Goal: Task Accomplishment & Management: Complete application form

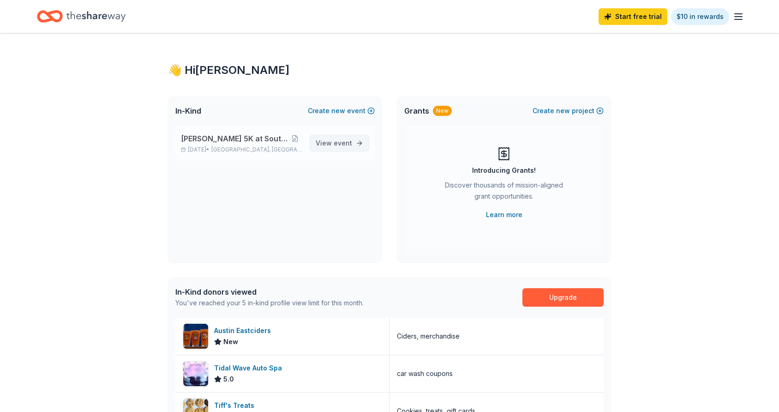
click at [331, 145] on span "View event" at bounding box center [334, 143] width 36 height 11
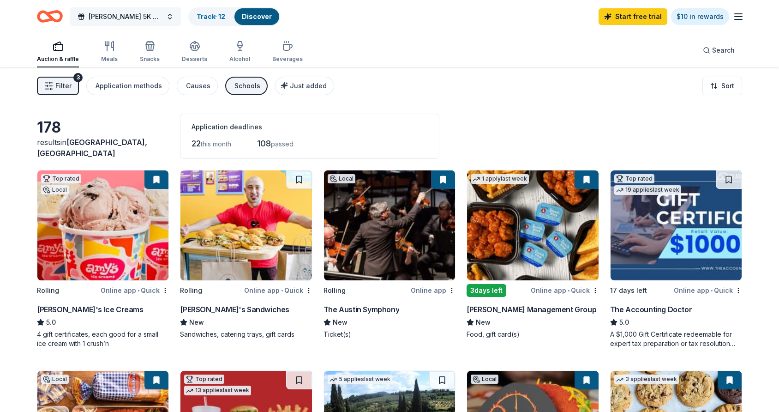
click at [114, 21] on span "[PERSON_NAME] 5K at Southwestern" at bounding box center [126, 16] width 74 height 11
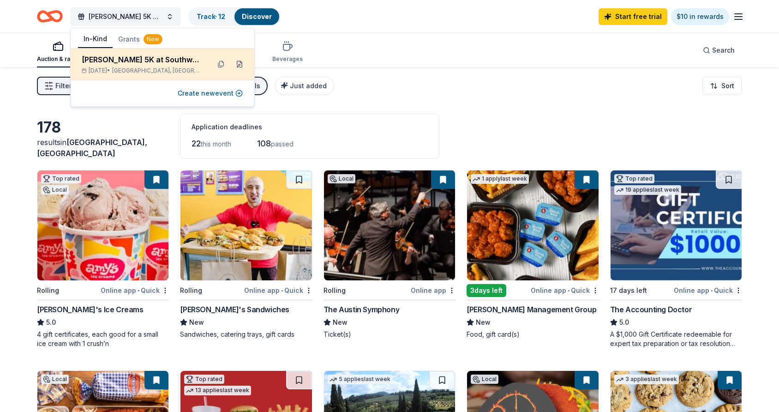
click at [238, 65] on button at bounding box center [239, 64] width 15 height 15
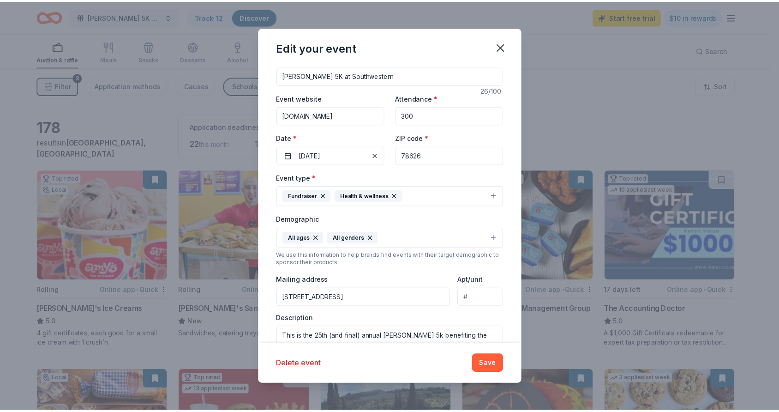
scroll to position [166, 0]
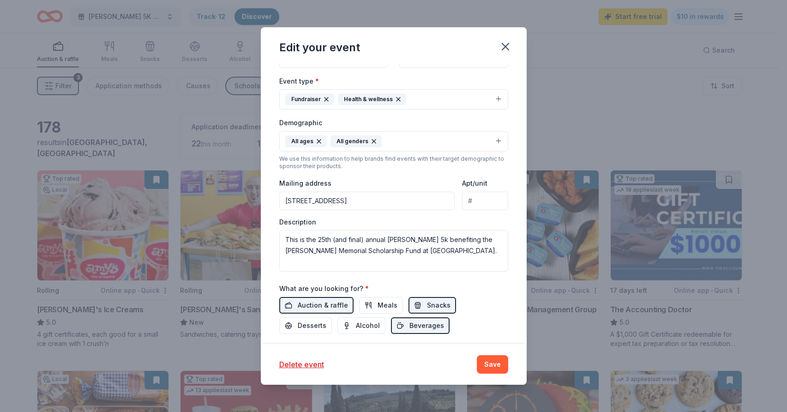
click at [337, 199] on input "6701 Burnet Road, Austin, TX, 78757" at bounding box center [367, 201] width 176 height 18
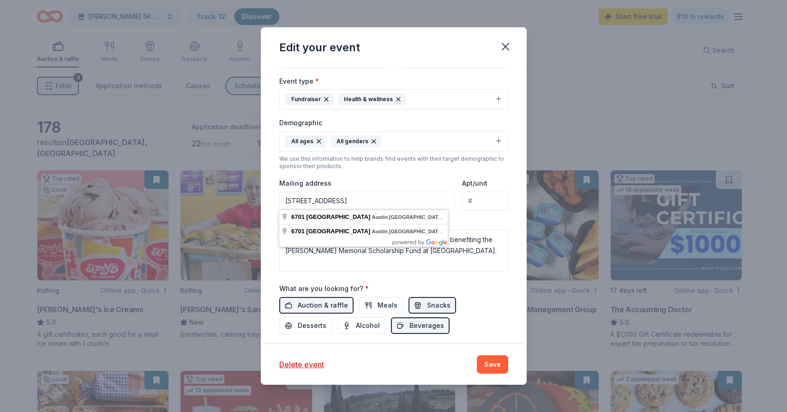
click at [337, 199] on input "6701 Burnet Road, Austin, TX, 78757" at bounding box center [367, 201] width 176 height 18
type input "6701 Luckenbach Lane, Austin, TX, 78729"
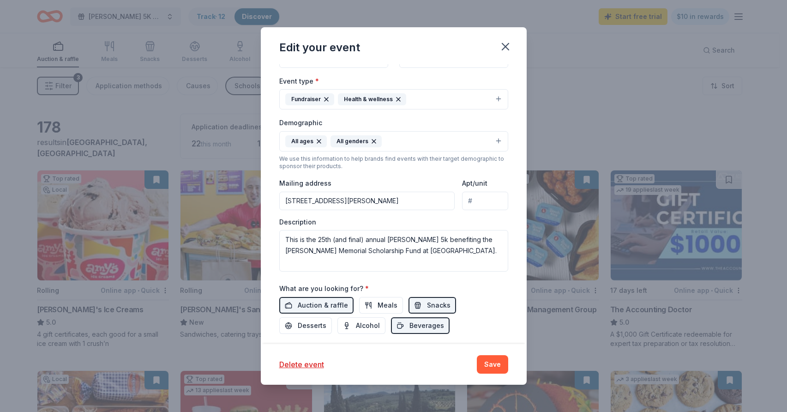
click at [474, 283] on div "What are you looking for? * Auction & raffle Meals Snacks Desserts Alcohol Beve…" at bounding box center [393, 308] width 229 height 51
click at [494, 365] on button "Save" at bounding box center [492, 364] width 31 height 18
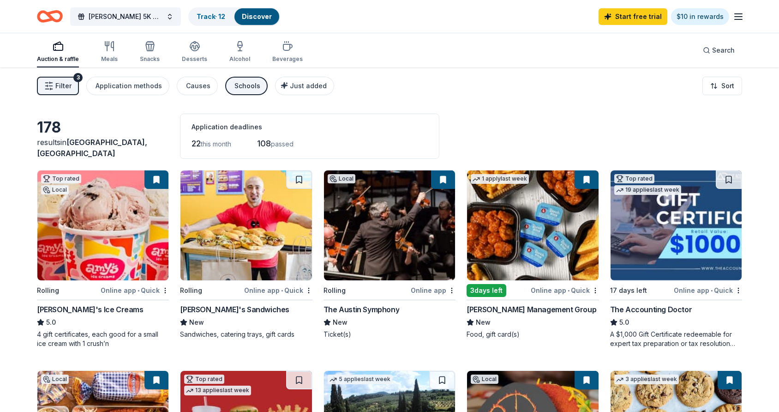
click at [734, 18] on icon "button" at bounding box center [738, 16] width 11 height 11
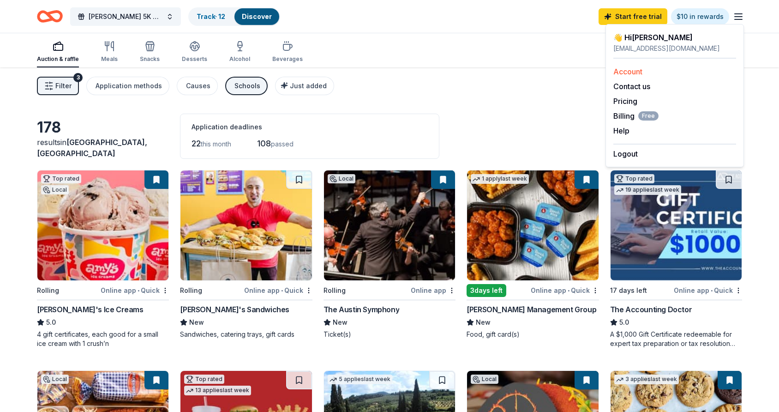
click at [632, 73] on link "Account" at bounding box center [628, 71] width 29 height 9
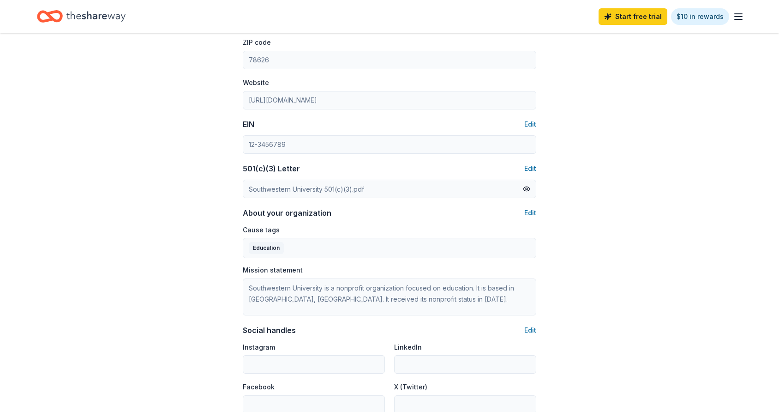
scroll to position [377, 0]
click at [531, 120] on button "Edit" at bounding box center [530, 123] width 12 height 11
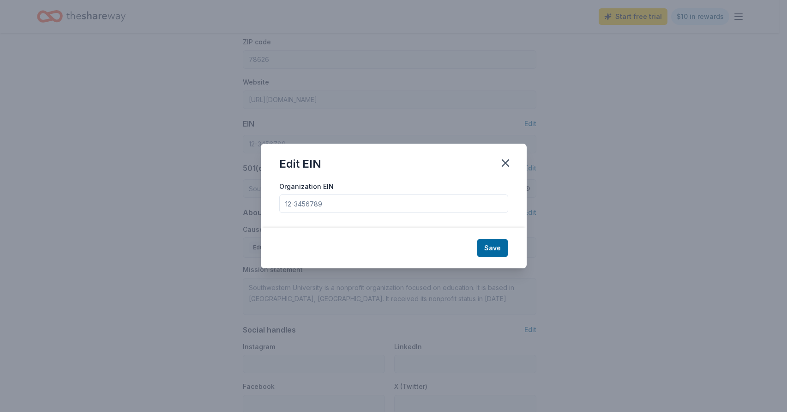
drag, startPoint x: 337, startPoint y: 206, endPoint x: 317, endPoint y: 206, distance: 20.8
click at [317, 206] on input "Organization EIN" at bounding box center [393, 203] width 229 height 18
click at [506, 162] on icon "button" at bounding box center [505, 162] width 13 height 13
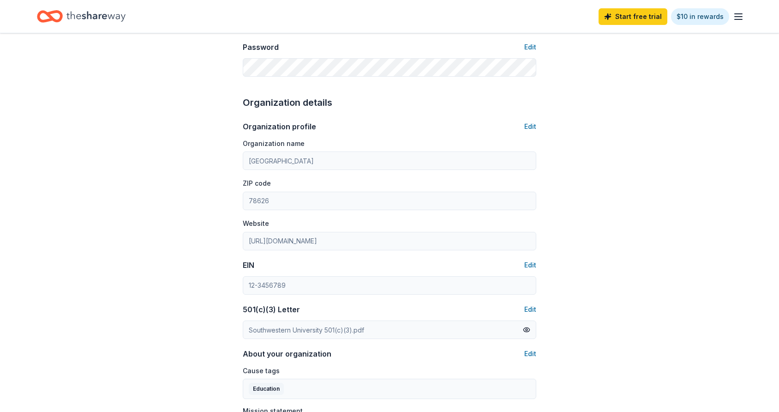
scroll to position [0, 0]
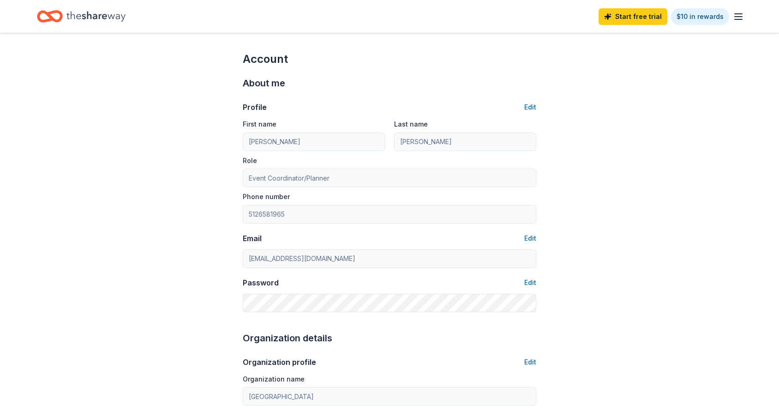
click at [91, 18] on icon "Home" at bounding box center [95, 16] width 59 height 10
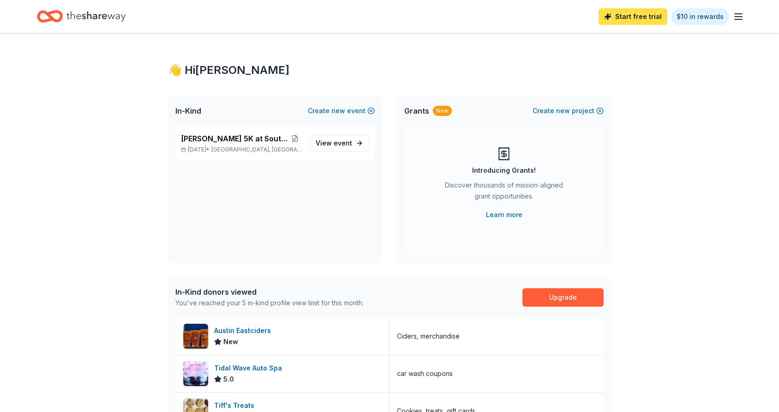
click at [641, 18] on link "Start free trial" at bounding box center [633, 16] width 69 height 17
click at [625, 18] on link "Start free trial" at bounding box center [633, 16] width 69 height 17
click at [90, 17] on icon "Home" at bounding box center [95, 16] width 59 height 19
click at [632, 18] on link "Start free trial" at bounding box center [633, 16] width 69 height 17
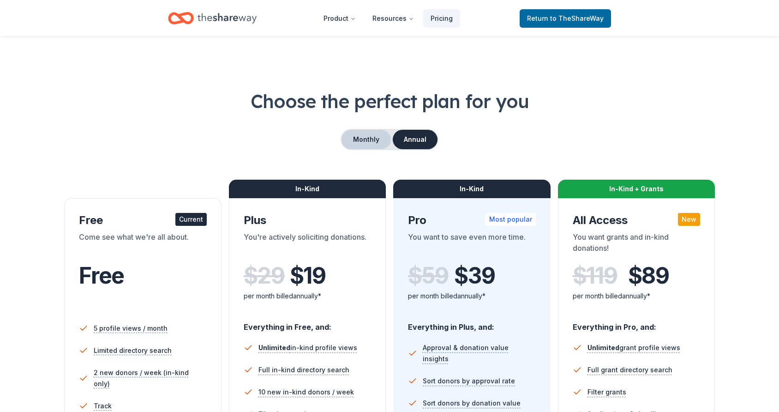
click at [369, 142] on button "Monthly" at bounding box center [366, 139] width 49 height 19
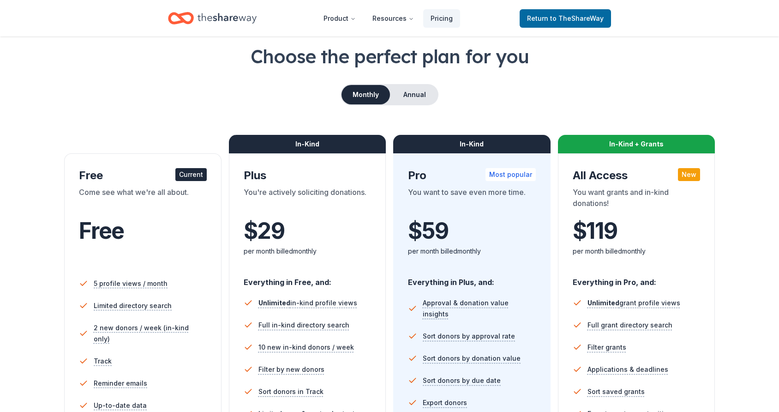
scroll to position [141, 0]
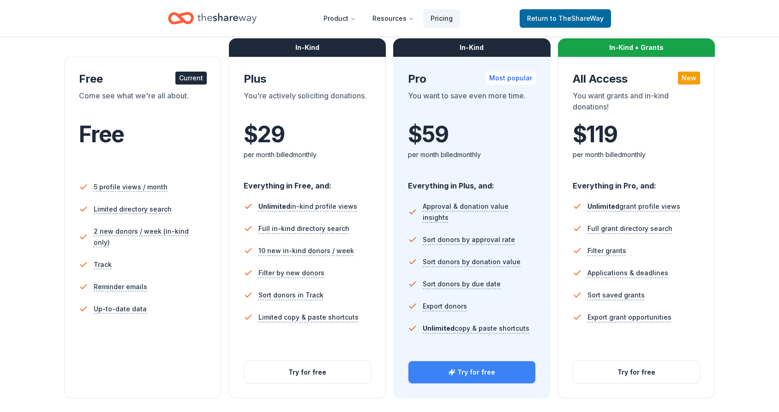
click at [491, 368] on button "Try for free" at bounding box center [472, 372] width 127 height 22
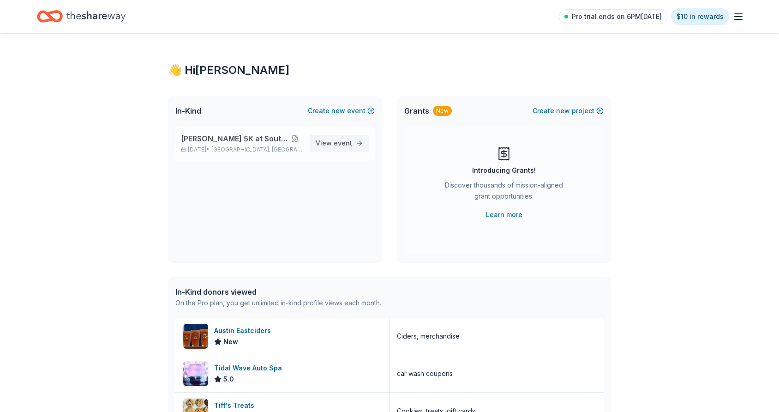
click at [337, 140] on span "event" at bounding box center [343, 143] width 18 height 8
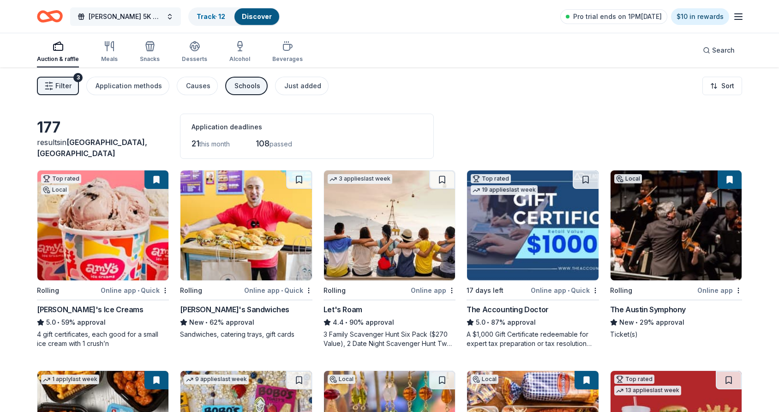
click at [150, 16] on span "[PERSON_NAME] 5K at Southwestern" at bounding box center [126, 16] width 74 height 11
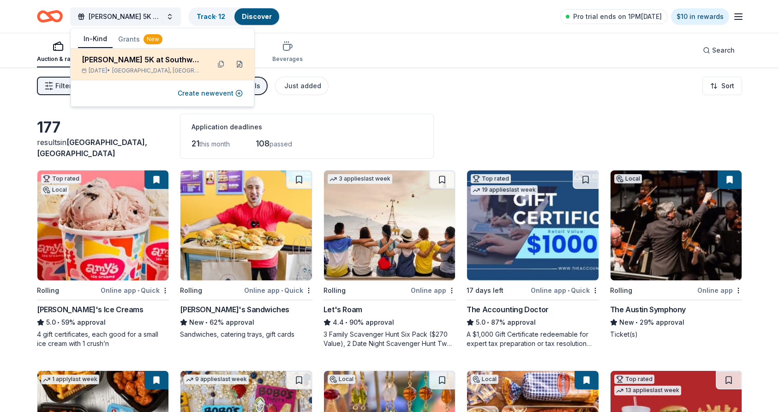
click at [239, 64] on button at bounding box center [239, 64] width 15 height 15
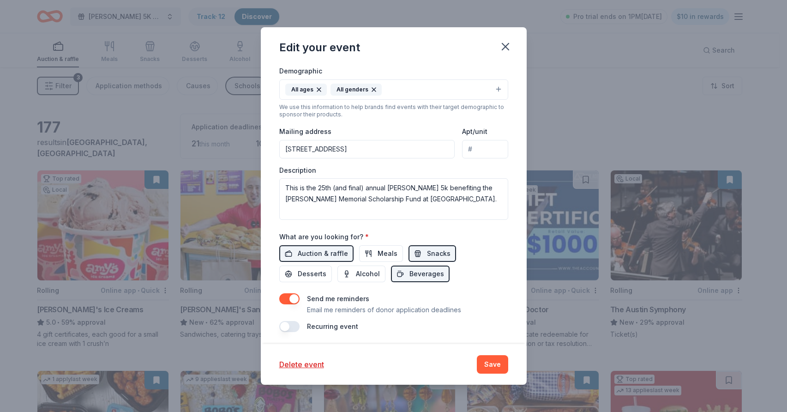
scroll to position [220, 0]
click at [338, 146] on input "6701 Burnet Road, Austin, TX, 78757" at bounding box center [367, 147] width 176 height 18
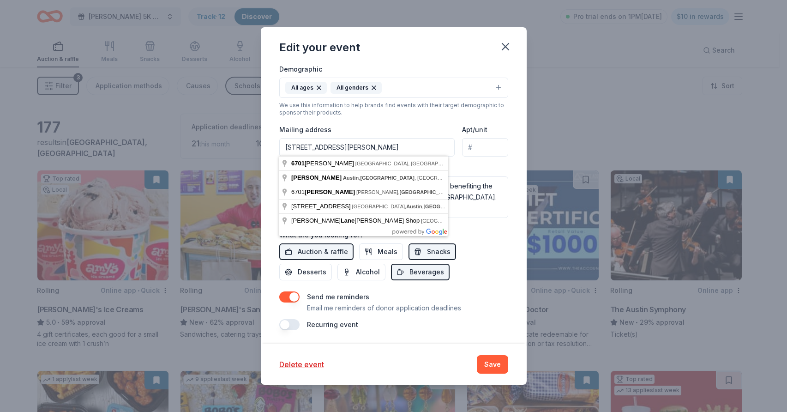
click at [407, 146] on input "6701 Luckenbach Lane, Austin, TX, 78757" at bounding box center [367, 147] width 176 height 18
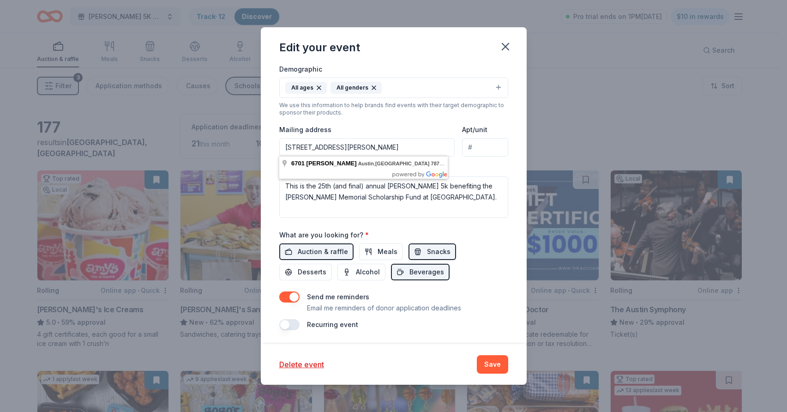
type input "6701 Luckenbach Lane, Austin, TX, 78729"
click at [507, 235] on div "Update donors you've applied to Let donors know of any updates you've made sinc…" at bounding box center [394, 204] width 266 height 280
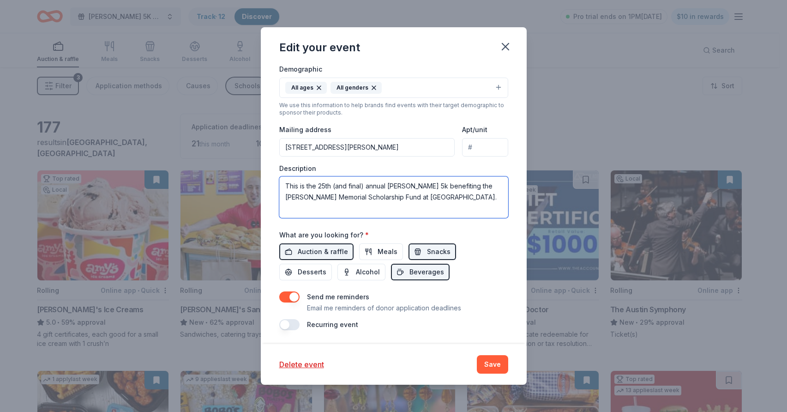
click at [386, 186] on textarea "This is the 25th (and final) annual Jameson 5k benefiting the Jaysn Jameson Mem…" at bounding box center [393, 197] width 229 height 42
click at [652, 79] on div "Edit your event Update donors you've applied to Let donors know of any updates …" at bounding box center [393, 206] width 787 height 412
click at [489, 198] on textarea "This is the 25th (and final) Jameson 5k benefiting the Jaysn Jameson Memorial S…" at bounding box center [393, 197] width 229 height 42
paste textarea "is awarded to a student who is a science major and demonstrates the need for fi…"
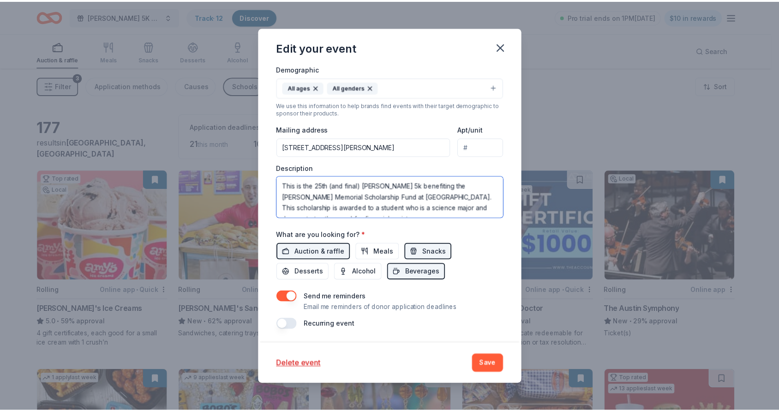
scroll to position [6, 0]
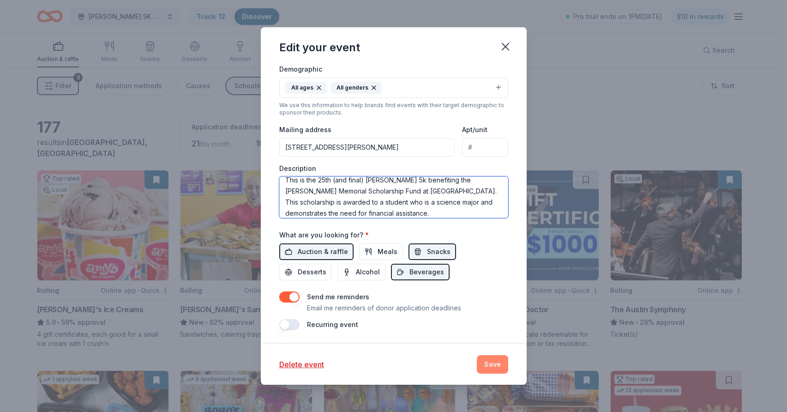
type textarea "This is the 25th (and final) [PERSON_NAME] 5k benefiting the [PERSON_NAME] Memo…"
click at [490, 365] on button "Save" at bounding box center [492, 364] width 31 height 18
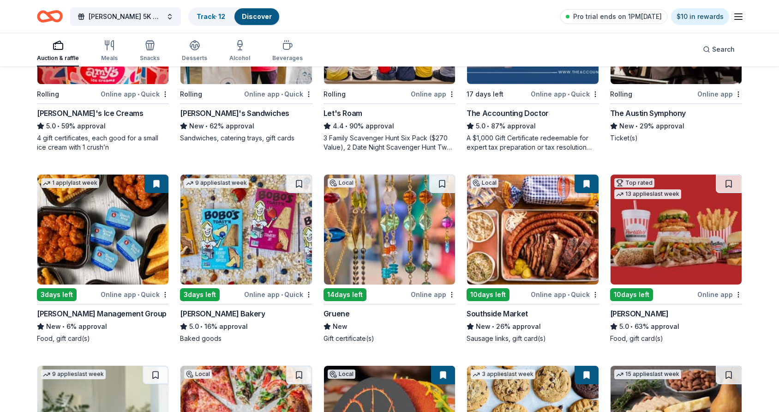
scroll to position [235, 0]
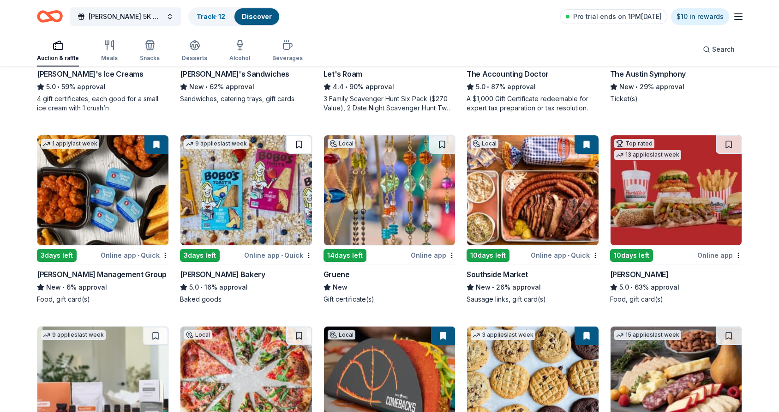
click at [299, 145] on button at bounding box center [299, 144] width 26 height 18
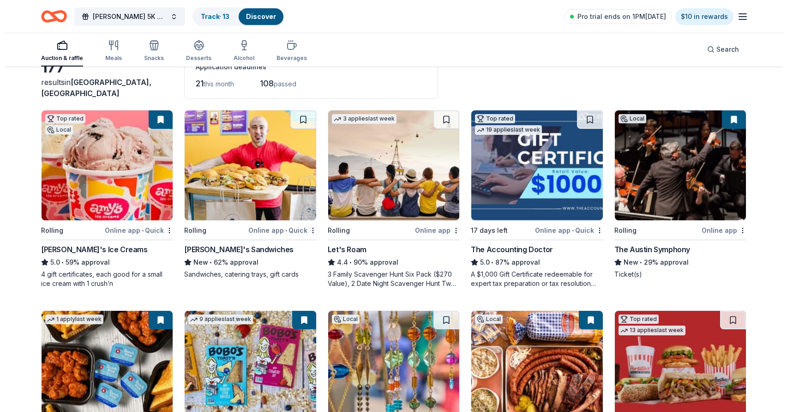
scroll to position [0, 0]
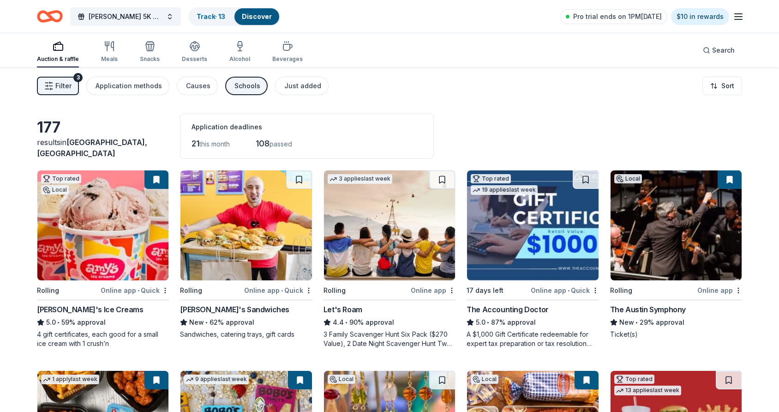
click at [64, 87] on span "Filter" at bounding box center [63, 85] width 16 height 11
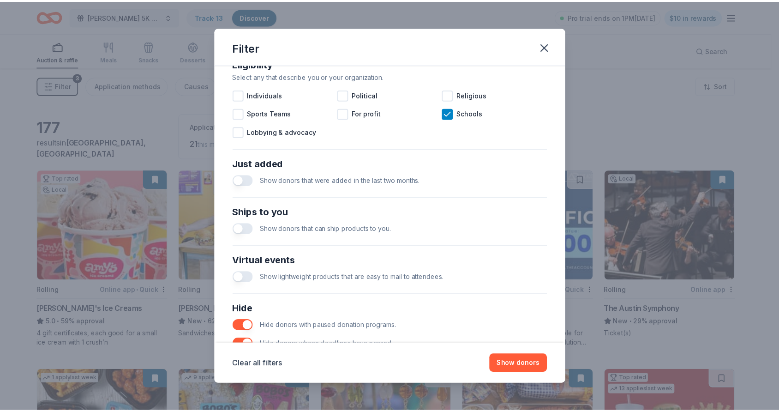
scroll to position [329, 0]
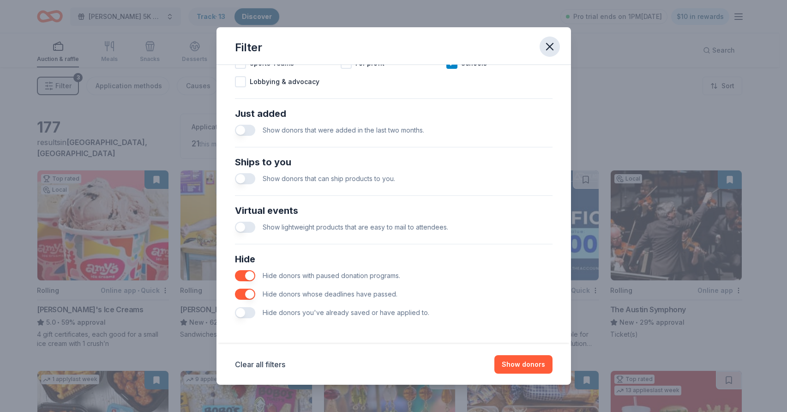
click at [552, 44] on icon "button" at bounding box center [549, 46] width 13 height 13
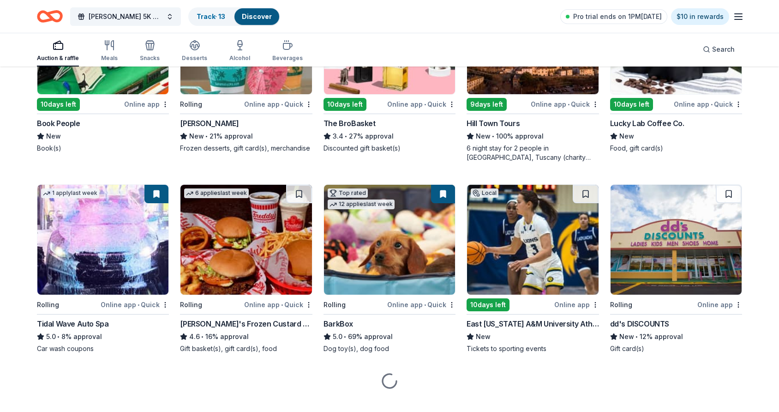
scroll to position [979, 0]
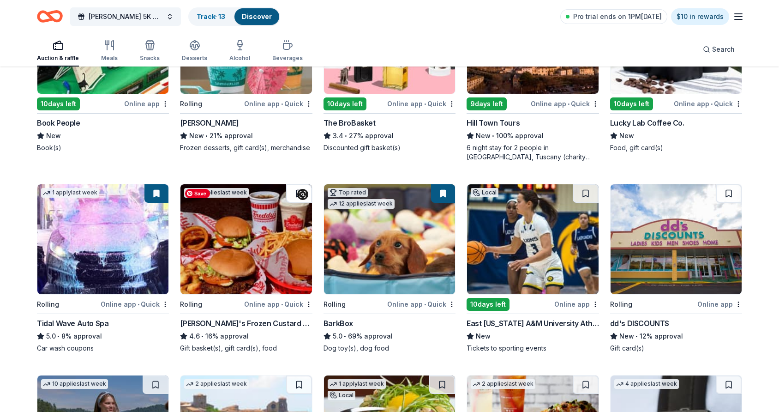
click at [293, 197] on button at bounding box center [299, 193] width 26 height 18
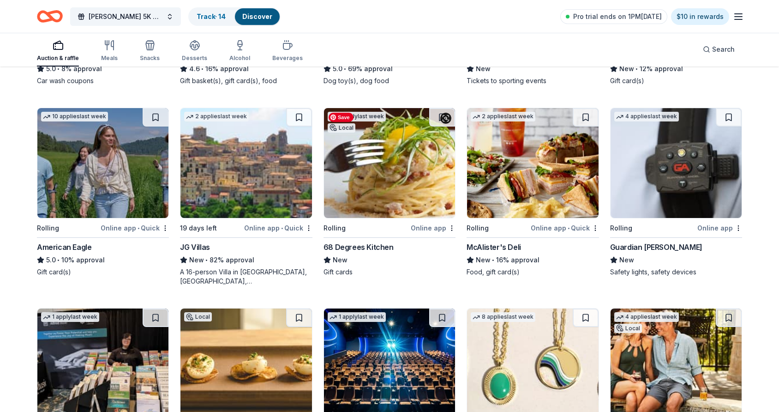
scroll to position [1261, 0]
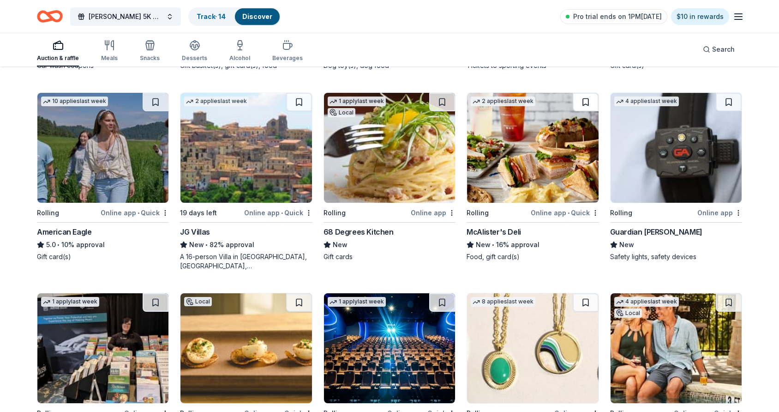
click at [583, 101] on button at bounding box center [586, 102] width 26 height 18
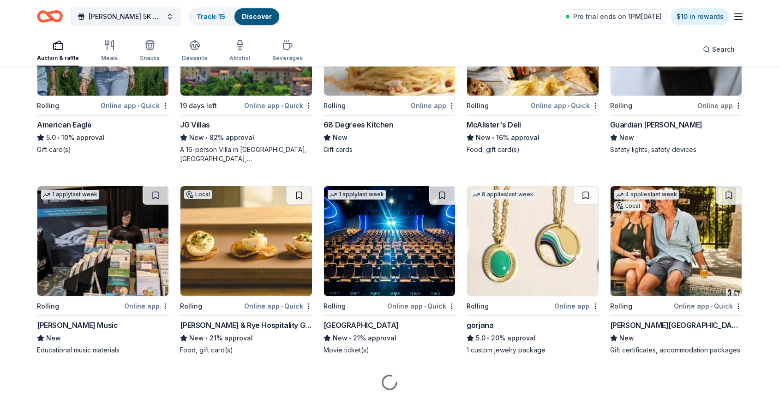
scroll to position [1385, 0]
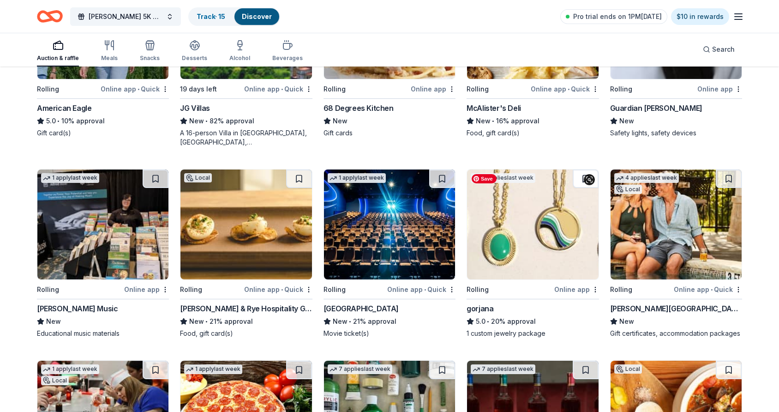
click at [581, 179] on button at bounding box center [586, 178] width 26 height 18
click at [296, 181] on button at bounding box center [299, 178] width 26 height 18
click at [725, 177] on button at bounding box center [729, 178] width 26 height 18
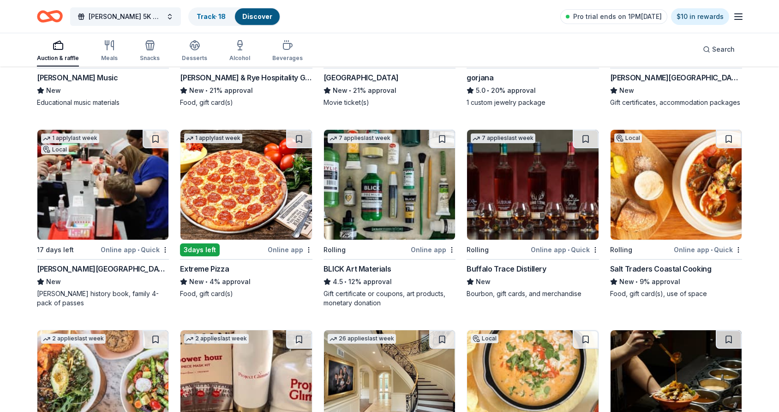
scroll to position [1620, 0]
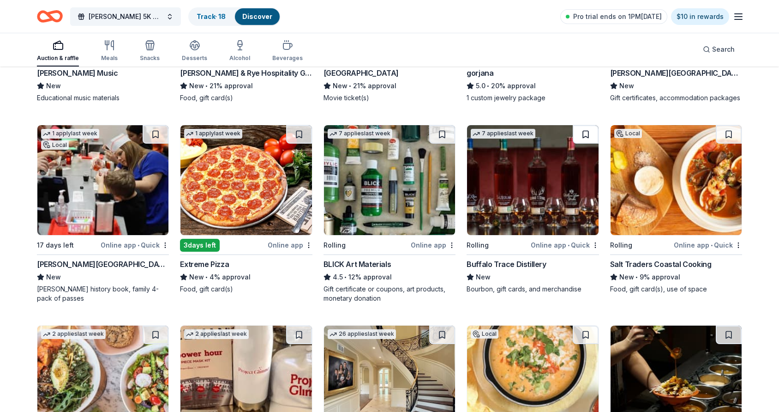
click at [582, 135] on button at bounding box center [586, 134] width 26 height 18
click at [148, 136] on button at bounding box center [156, 134] width 26 height 18
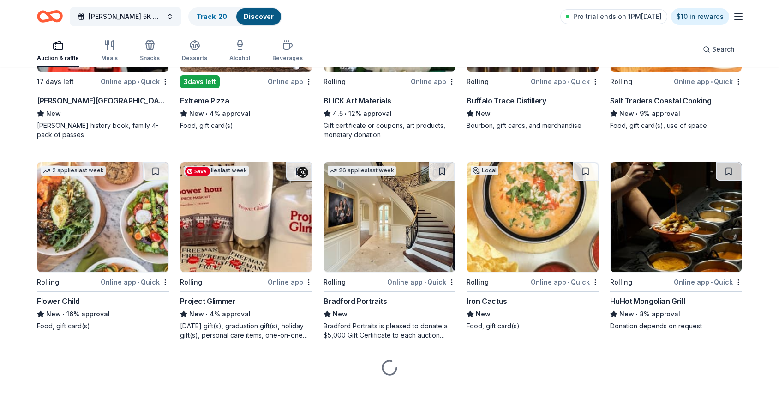
scroll to position [1786, 0]
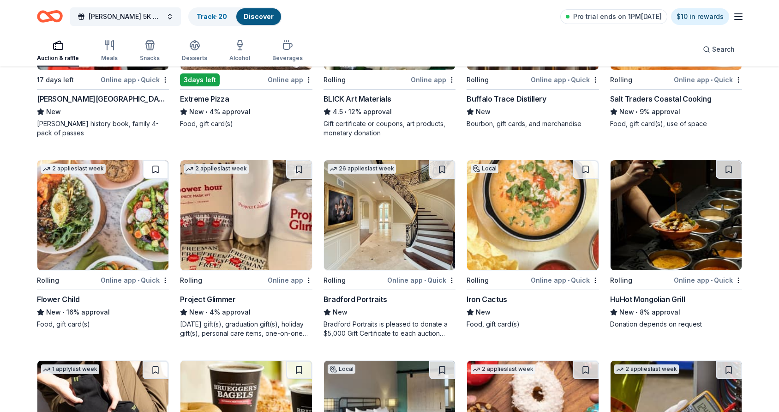
click at [156, 171] on button at bounding box center [156, 169] width 26 height 18
click at [582, 173] on button at bounding box center [586, 169] width 26 height 18
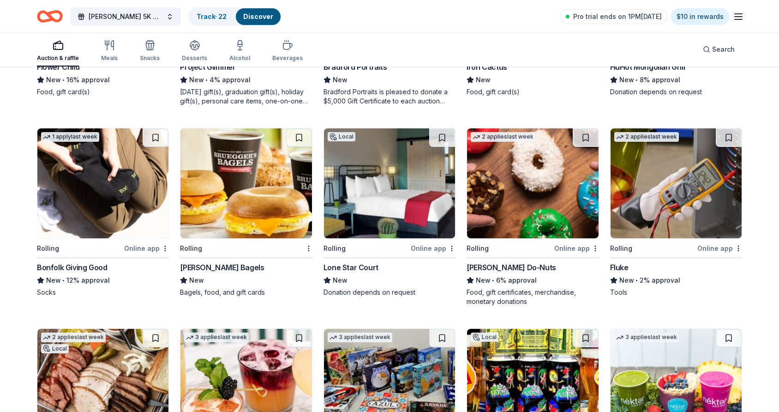
scroll to position [2021, 0]
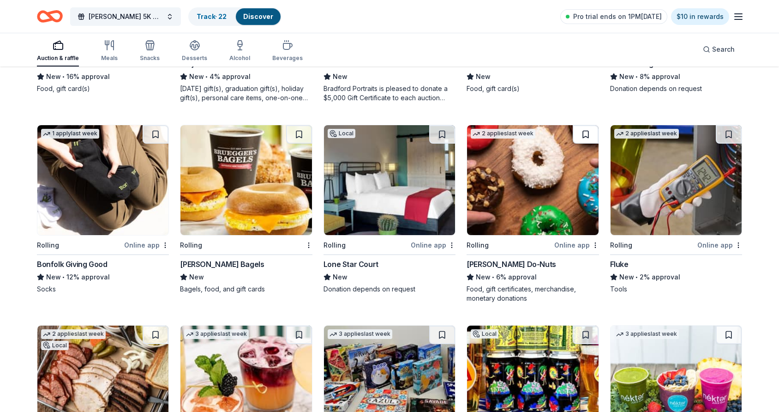
click at [583, 138] on button at bounding box center [586, 134] width 26 height 18
click at [295, 138] on button at bounding box center [299, 134] width 26 height 18
click at [434, 135] on button at bounding box center [442, 134] width 26 height 18
click at [493, 261] on div "Shipley Do-Nuts" at bounding box center [512, 264] width 90 height 11
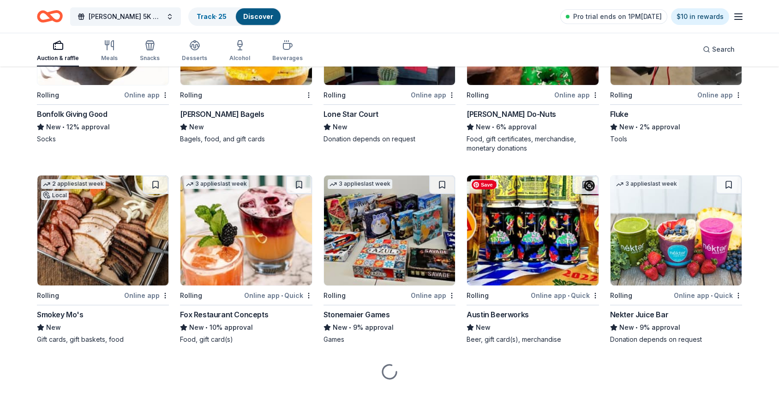
scroll to position [2177, 0]
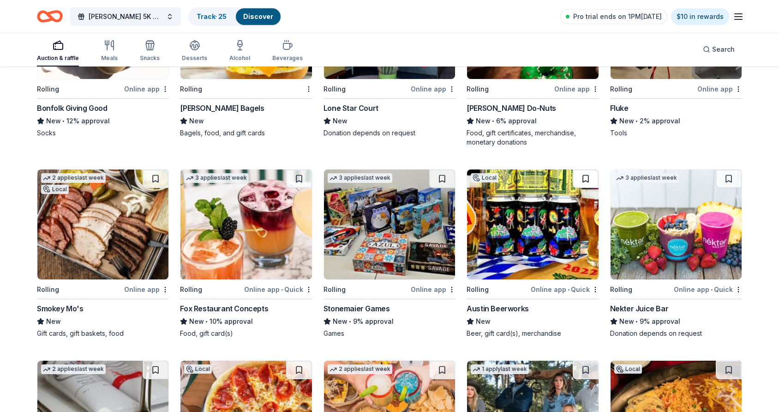
click at [583, 179] on button at bounding box center [586, 178] width 26 height 18
click at [299, 177] on button at bounding box center [299, 178] width 26 height 18
click at [151, 182] on button at bounding box center [156, 178] width 26 height 18
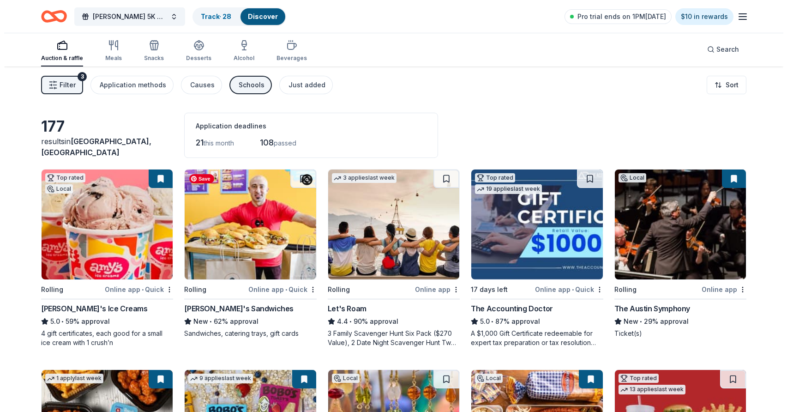
scroll to position [0, 0]
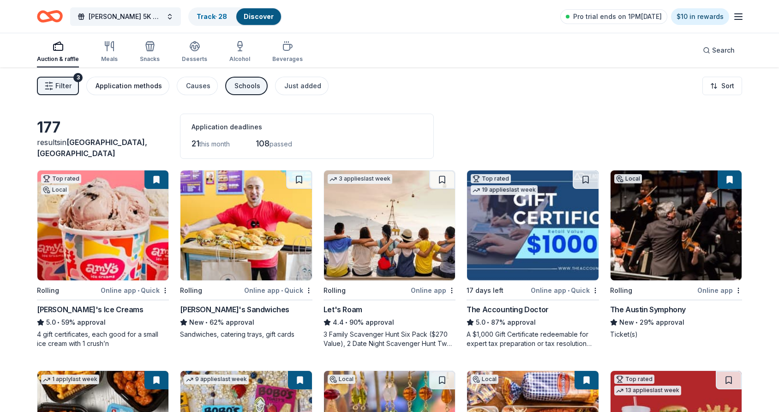
click at [132, 92] on button "Application methods" at bounding box center [127, 86] width 83 height 18
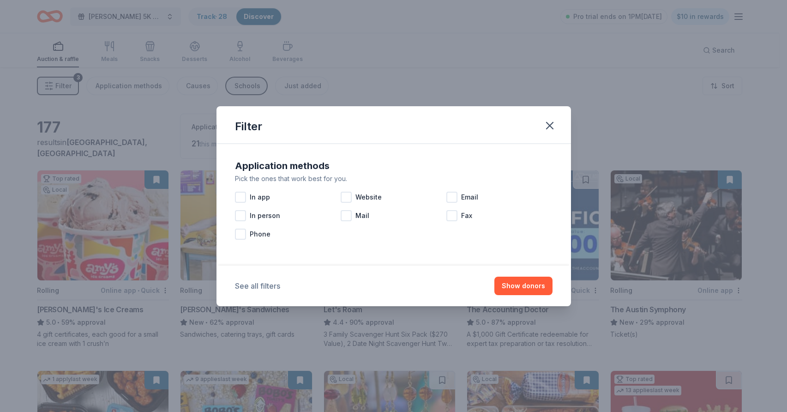
click at [257, 283] on button "See all filters" at bounding box center [257, 285] width 45 height 11
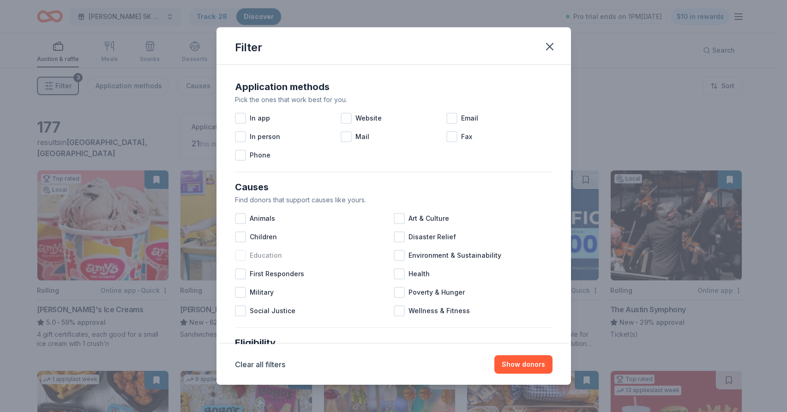
click at [241, 257] on div at bounding box center [240, 255] width 11 height 11
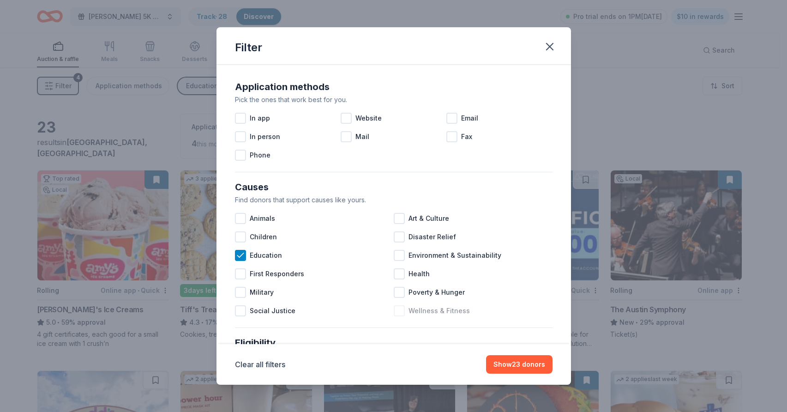
click at [396, 312] on div at bounding box center [399, 310] width 11 height 11
click at [532, 357] on button "Show 27 donors" at bounding box center [519, 364] width 66 height 18
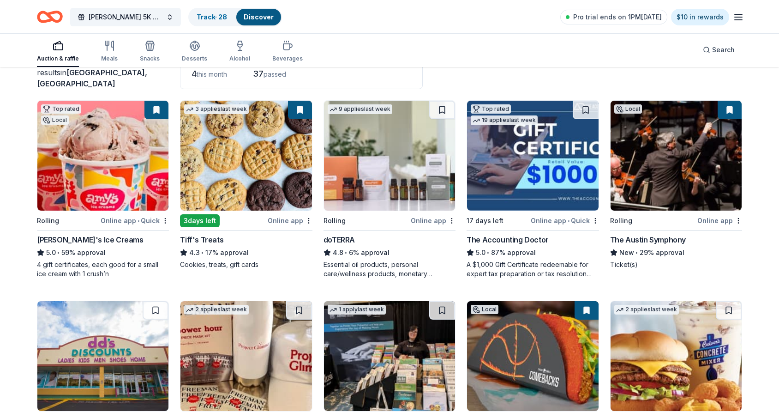
scroll to position [94, 0]
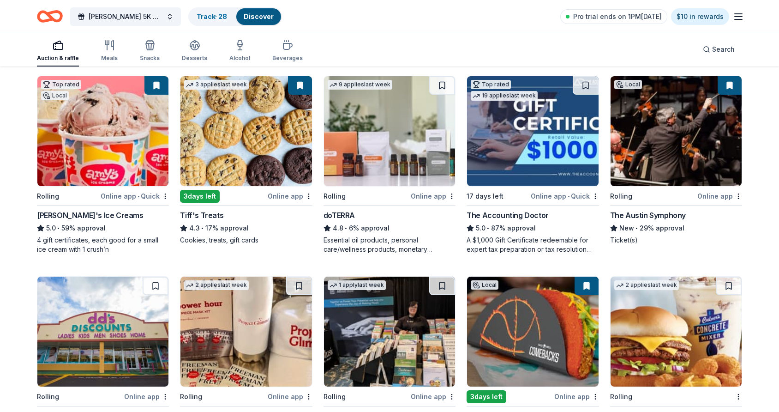
click at [509, 231] on div "5.0 • 87% approval" at bounding box center [533, 228] width 132 height 11
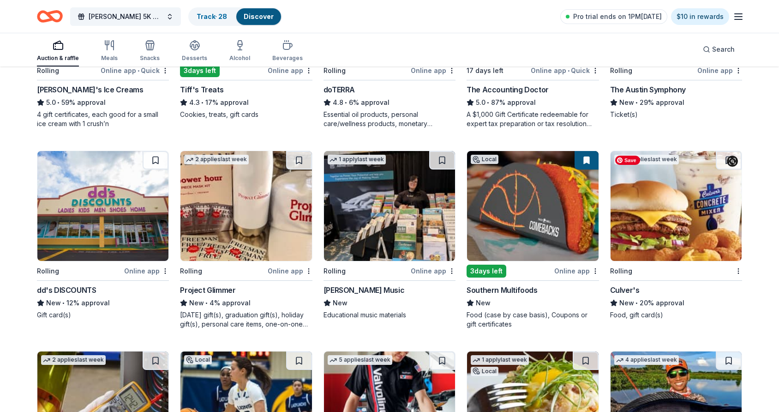
scroll to position [283, 0]
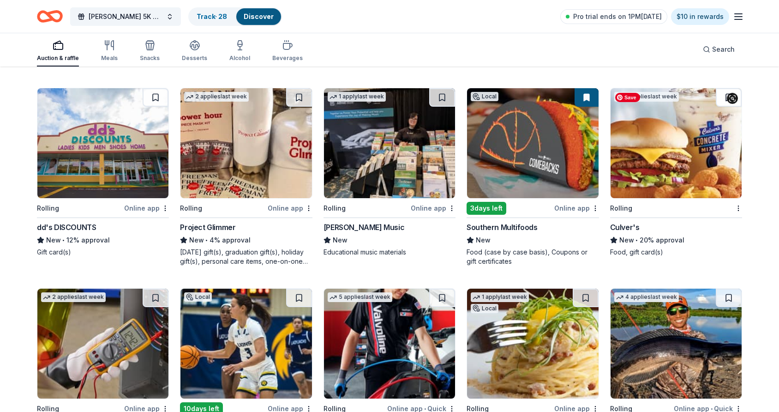
click at [724, 99] on button at bounding box center [729, 97] width 26 height 18
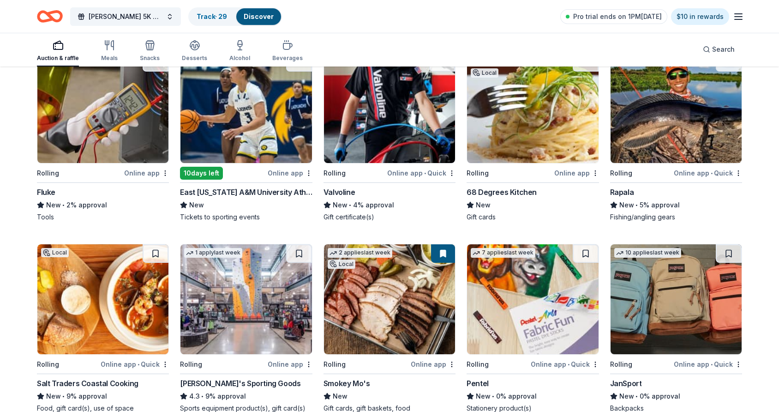
scroll to position [471, 0]
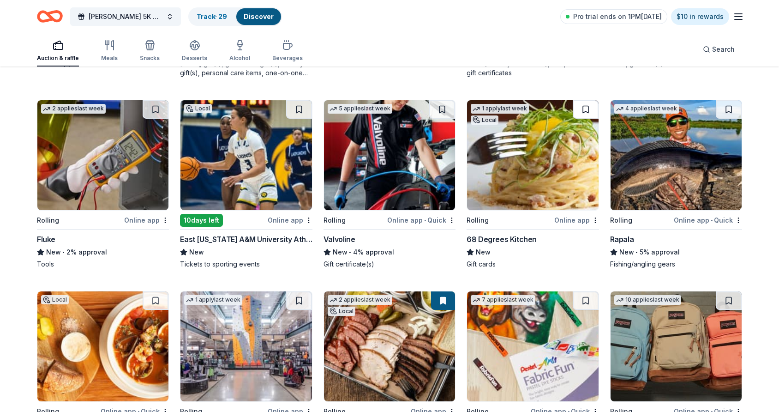
click at [584, 112] on button at bounding box center [586, 109] width 26 height 18
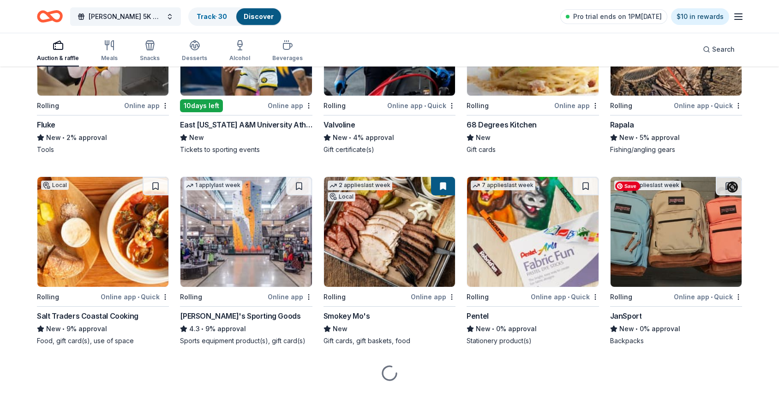
scroll to position [593, 0]
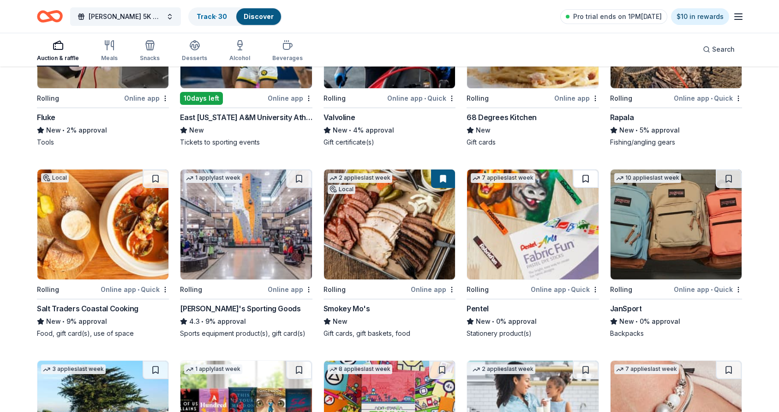
click at [581, 177] on button at bounding box center [586, 178] width 26 height 18
click at [579, 180] on button at bounding box center [587, 178] width 24 height 18
click at [298, 182] on button at bounding box center [299, 178] width 26 height 18
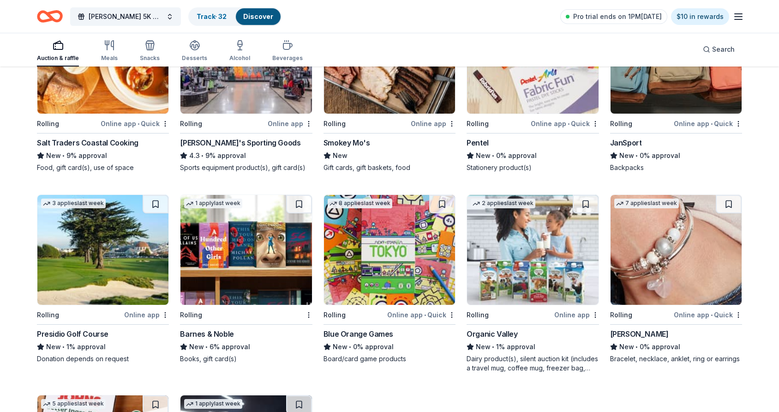
scroll to position [828, 0]
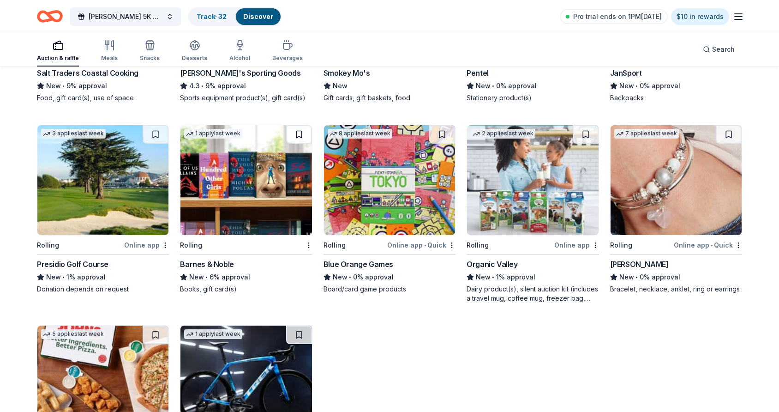
click at [293, 132] on button at bounding box center [299, 134] width 26 height 18
click at [584, 135] on button at bounding box center [586, 134] width 26 height 18
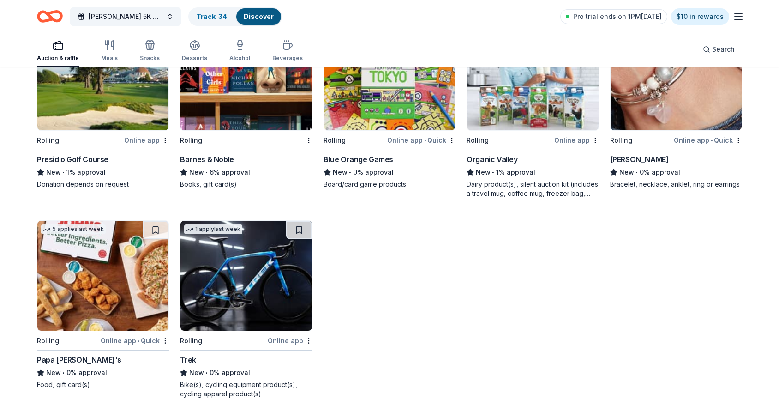
scroll to position [938, 0]
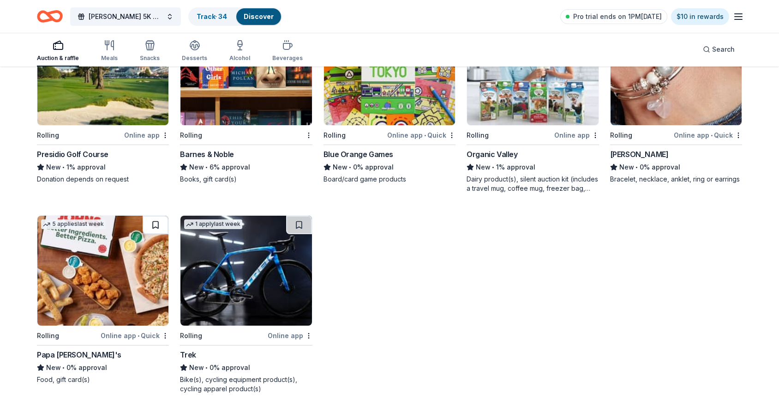
click at [149, 224] on button at bounding box center [156, 225] width 26 height 18
click at [297, 228] on button at bounding box center [299, 225] width 26 height 18
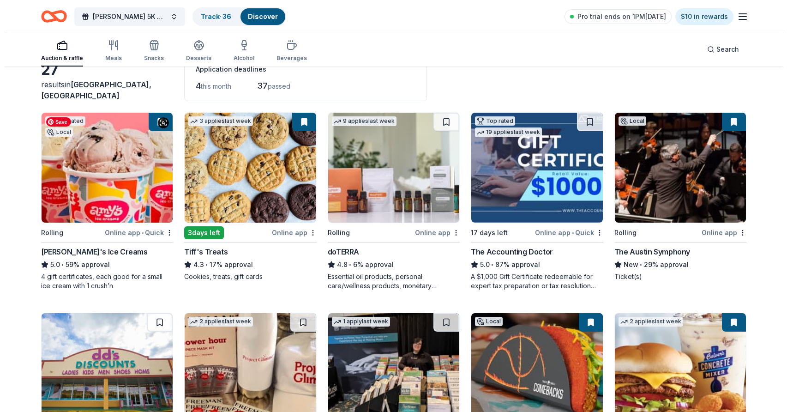
scroll to position [0, 0]
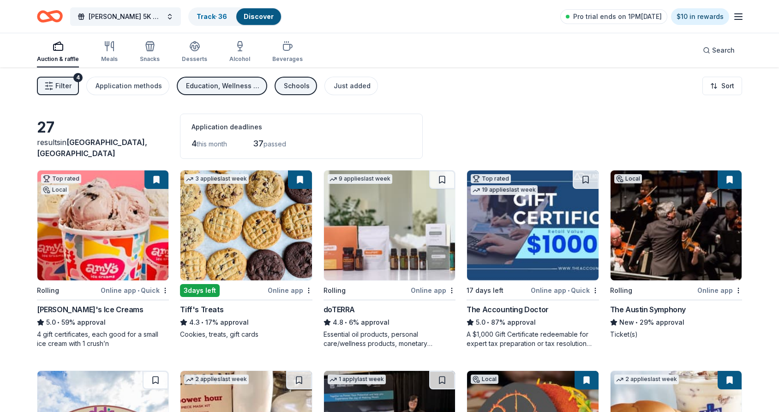
click at [67, 86] on span "Filter" at bounding box center [63, 85] width 16 height 11
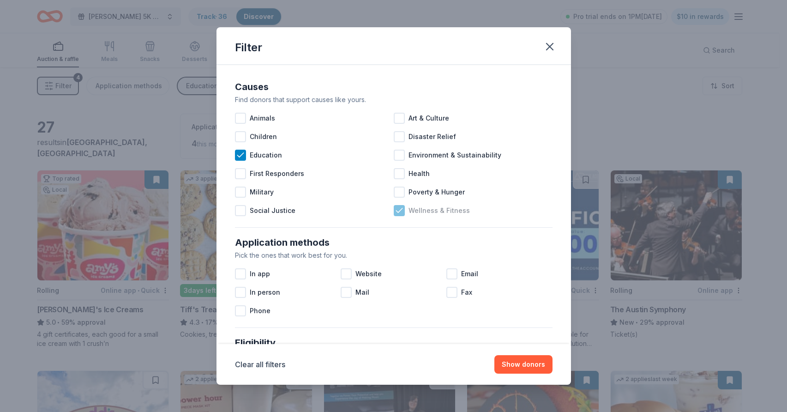
click at [399, 211] on icon at bounding box center [399, 210] width 9 height 9
click at [353, 158] on div "Education" at bounding box center [314, 155] width 159 height 18
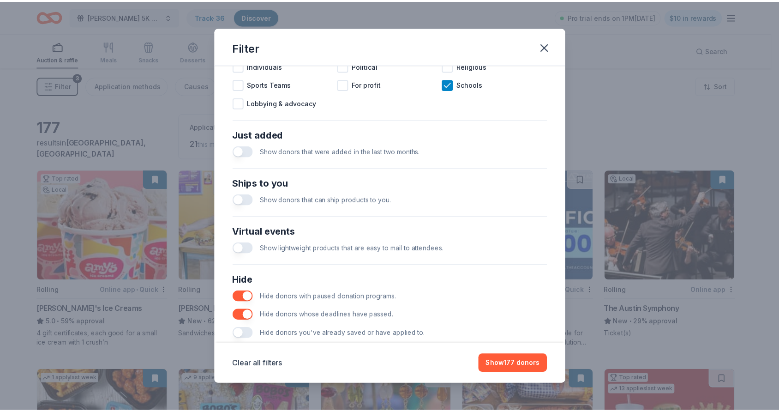
scroll to position [329, 0]
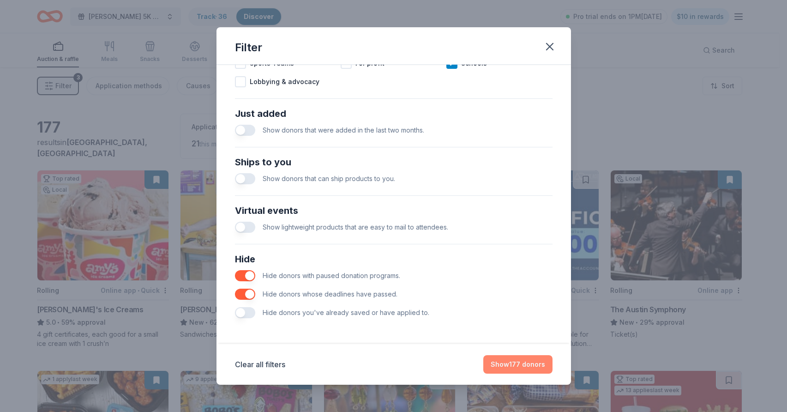
click at [534, 361] on button "Show 177 donors" at bounding box center [517, 364] width 69 height 18
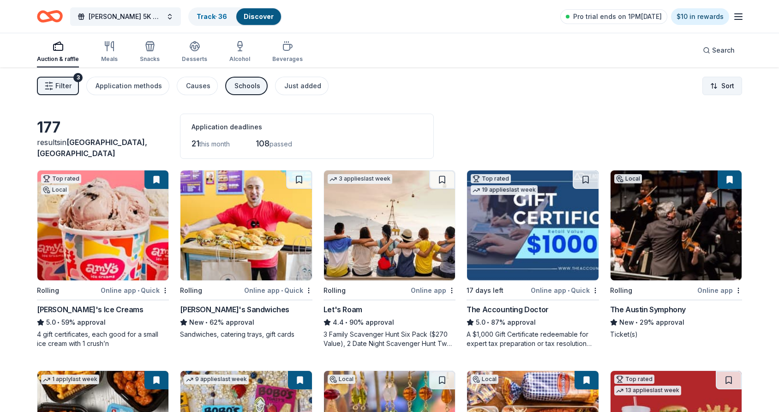
click at [732, 91] on html "Jameson 5K at Southwestern Track · 36 Discover Pro trial ends on 1PM, 10/8 $10 …" at bounding box center [389, 206] width 779 height 412
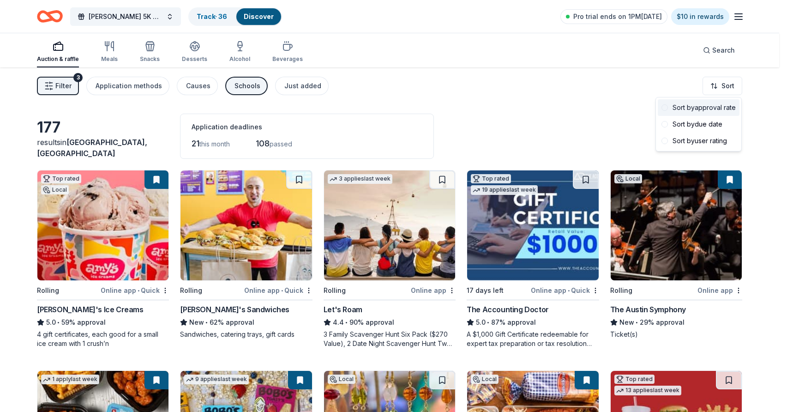
click at [716, 108] on div "Sort by approval rate" at bounding box center [699, 107] width 82 height 17
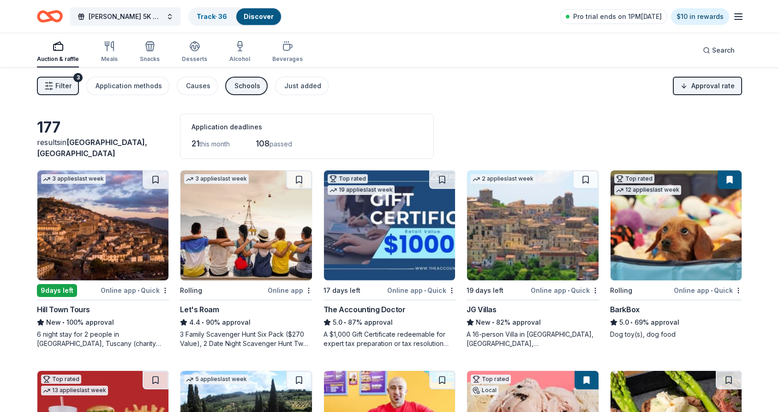
click at [81, 338] on div "6 night stay for 2 people in Cortona, Tuscany (charity rate is $1380; retails a…" at bounding box center [103, 339] width 132 height 18
click at [238, 338] on div "3 Family Scavenger Hunt Six Pack ($270 Value), 2 Date Night Scavenger Hunt Two …" at bounding box center [246, 339] width 132 height 18
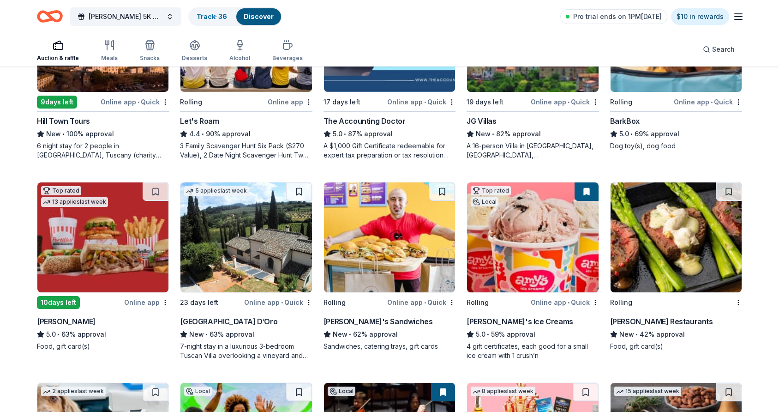
click at [48, 320] on div "Portillo's" at bounding box center [66, 321] width 59 height 11
click at [722, 192] on button at bounding box center [729, 191] width 26 height 18
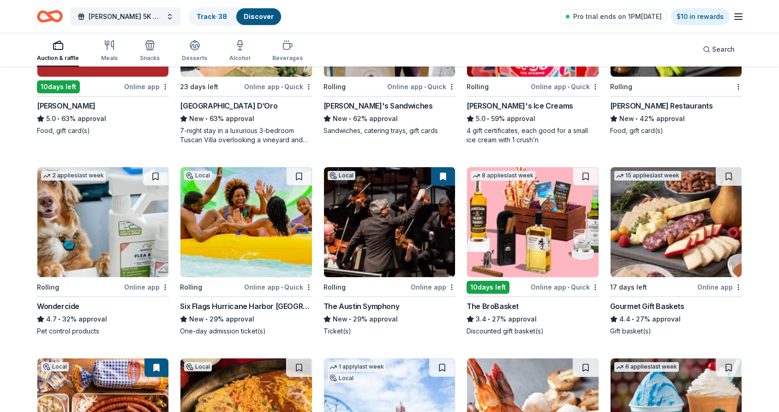
scroll to position [424, 0]
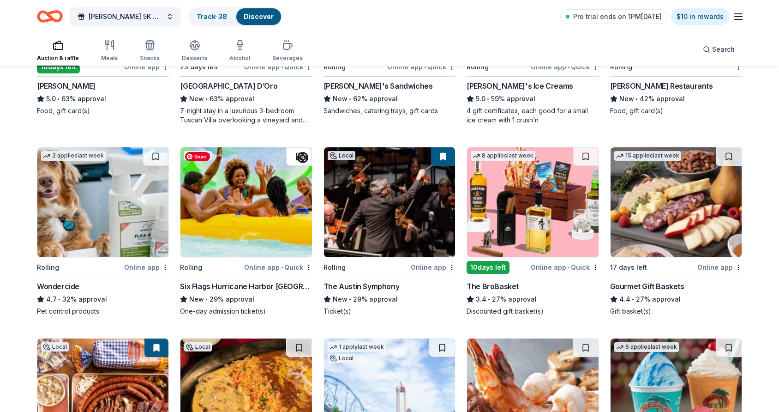
click at [296, 156] on button at bounding box center [299, 156] width 26 height 18
click at [580, 156] on button at bounding box center [586, 156] width 26 height 18
click at [724, 159] on button at bounding box center [729, 156] width 26 height 18
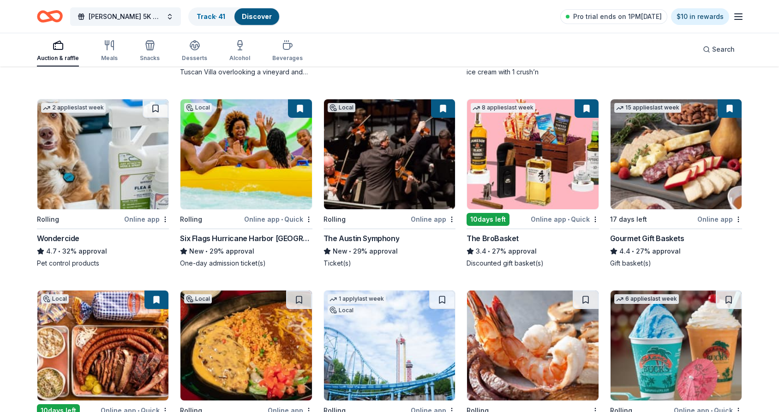
scroll to position [565, 0]
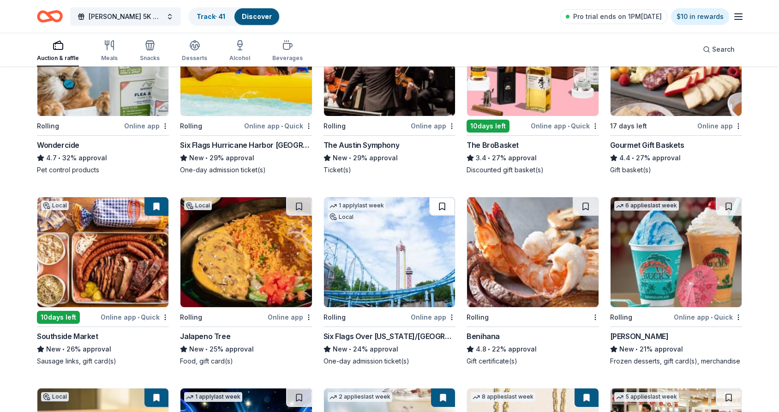
click at [440, 206] on button at bounding box center [442, 206] width 26 height 18
click at [578, 210] on button at bounding box center [586, 206] width 26 height 18
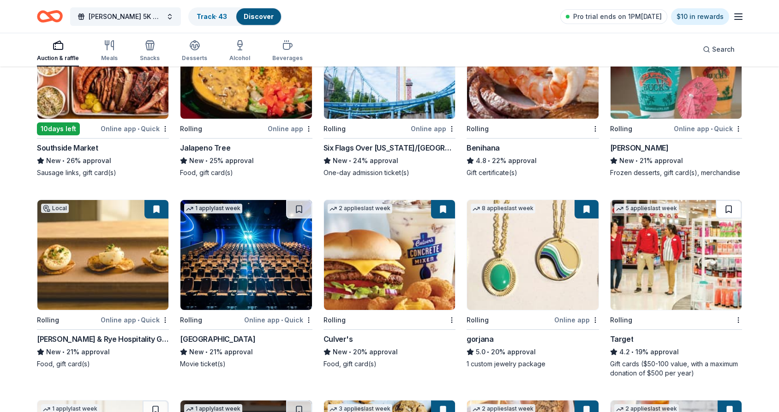
click at [722, 211] on button at bounding box center [729, 209] width 26 height 18
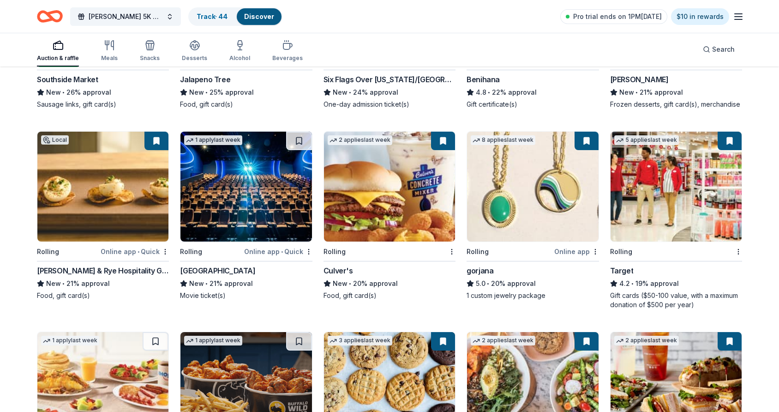
scroll to position [984, 0]
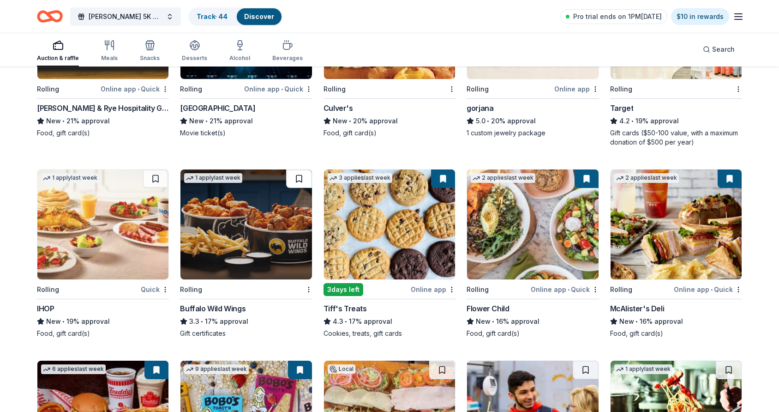
click at [298, 181] on button at bounding box center [299, 178] width 26 height 18
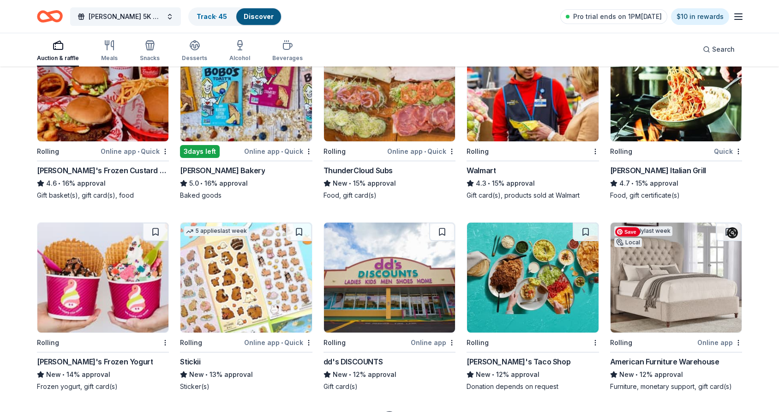
scroll to position [1314, 0]
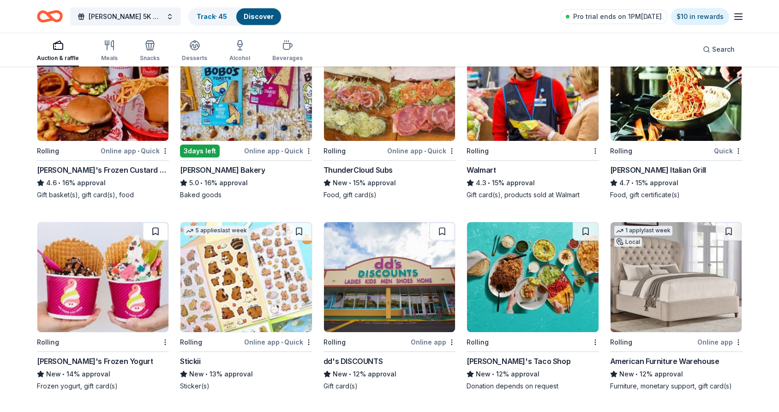
click at [156, 234] on button at bounding box center [156, 231] width 26 height 18
click at [577, 233] on button at bounding box center [586, 231] width 26 height 18
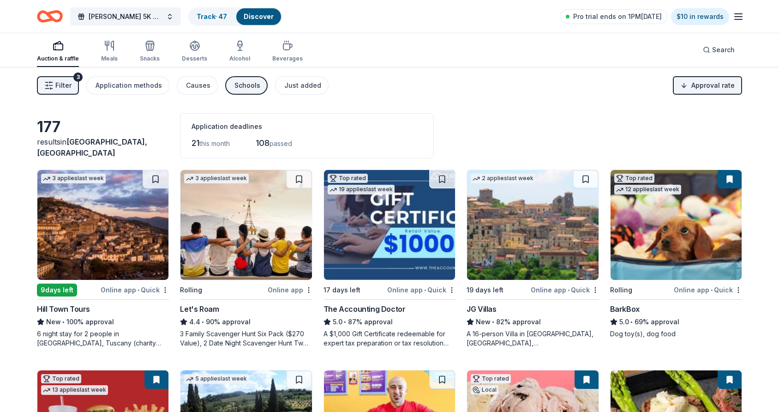
scroll to position [0, 0]
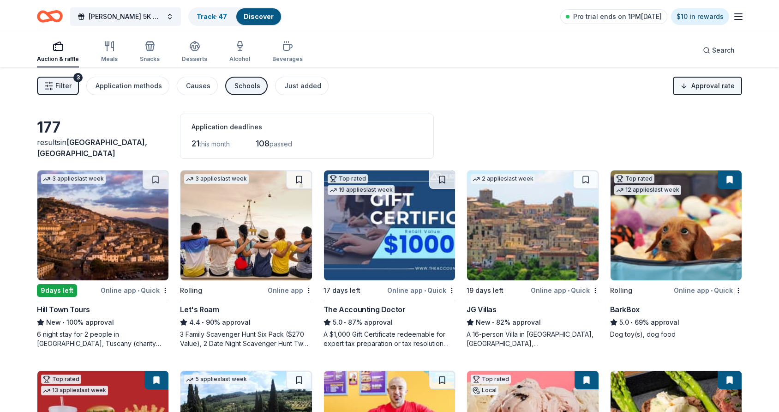
click at [692, 87] on html "Jameson 5K at Southwestern Track · 47 Discover Pro trial ends on 1PM, 10/8 $10 …" at bounding box center [389, 206] width 779 height 412
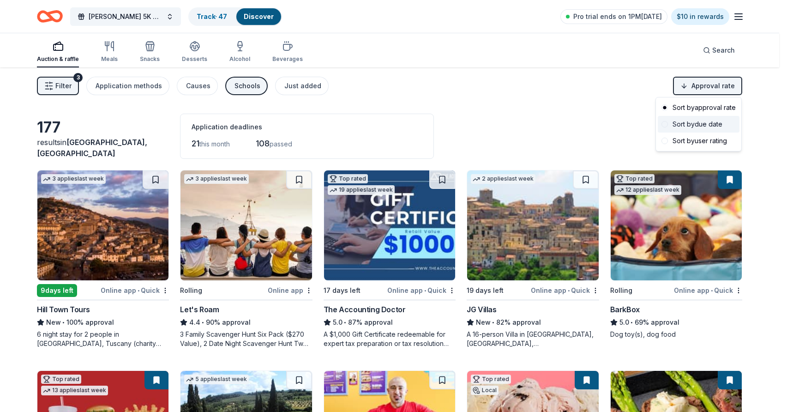
click at [665, 123] on span at bounding box center [665, 124] width 6 height 6
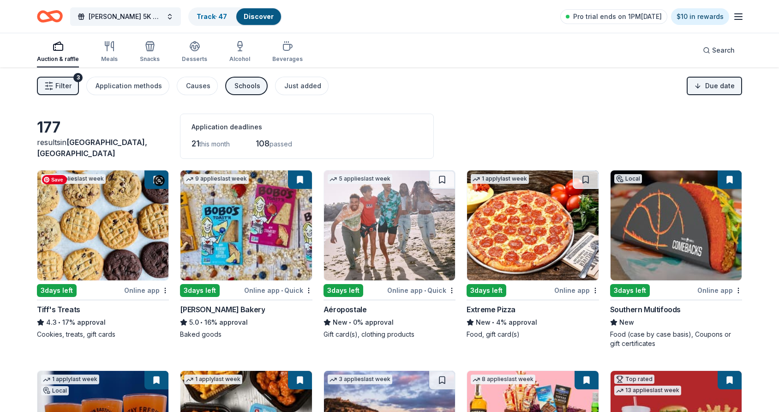
click at [108, 241] on img at bounding box center [102, 225] width 131 height 110
click at [53, 18] on icon "Home" at bounding box center [54, 16] width 14 height 9
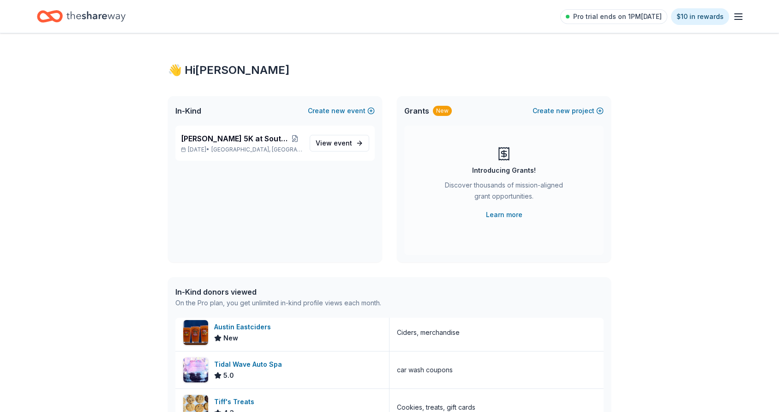
click at [741, 17] on line "button" at bounding box center [738, 17] width 7 height 0
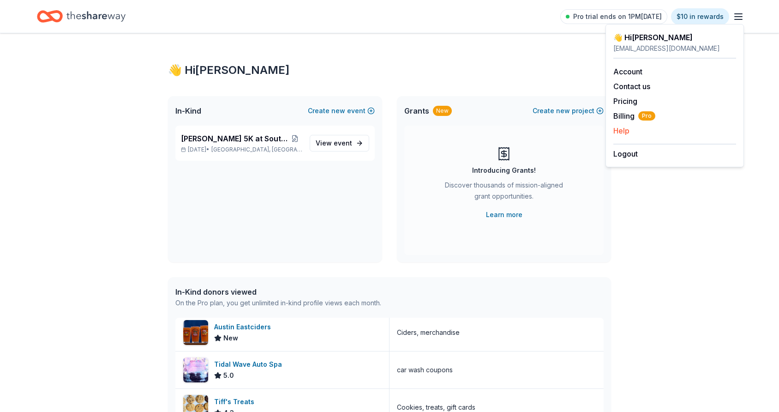
click at [620, 131] on button "Help" at bounding box center [622, 130] width 16 height 11
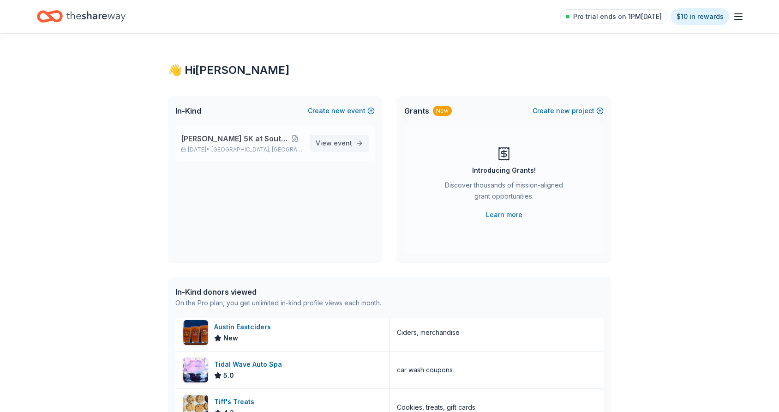
click at [333, 143] on span "View event" at bounding box center [334, 143] width 36 height 11
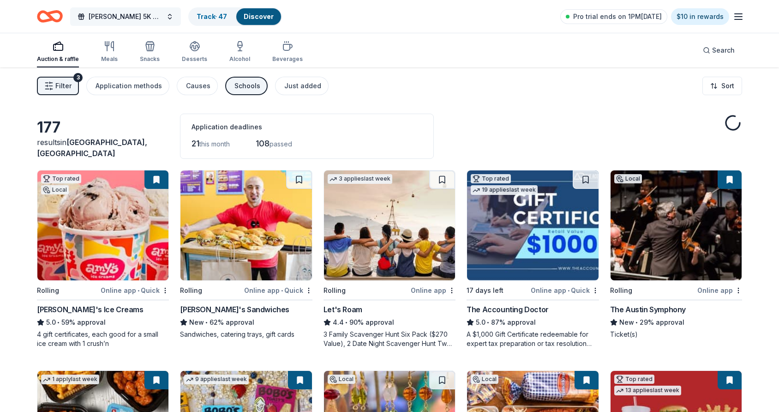
click at [130, 17] on span "[PERSON_NAME] 5K at Southwestern" at bounding box center [126, 16] width 74 height 11
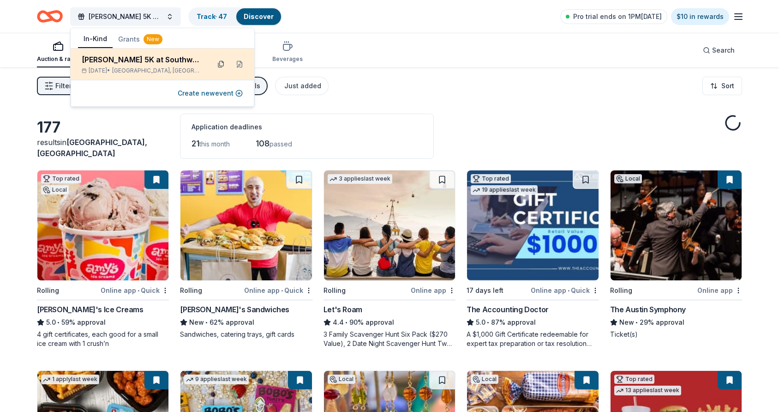
click at [221, 64] on button at bounding box center [221, 64] width 15 height 15
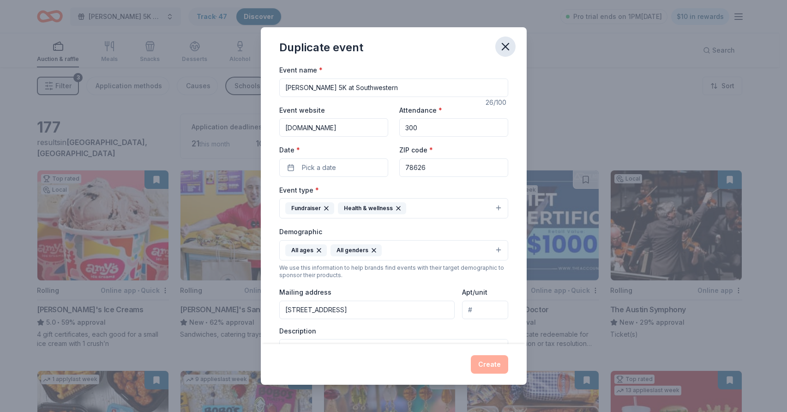
click at [502, 46] on icon "button" at bounding box center [505, 46] width 13 height 13
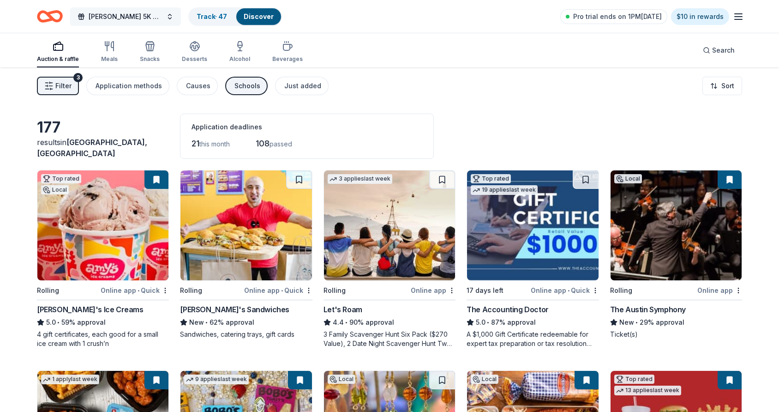
click at [148, 16] on span "[PERSON_NAME] 5K at Southwestern" at bounding box center [126, 16] width 74 height 11
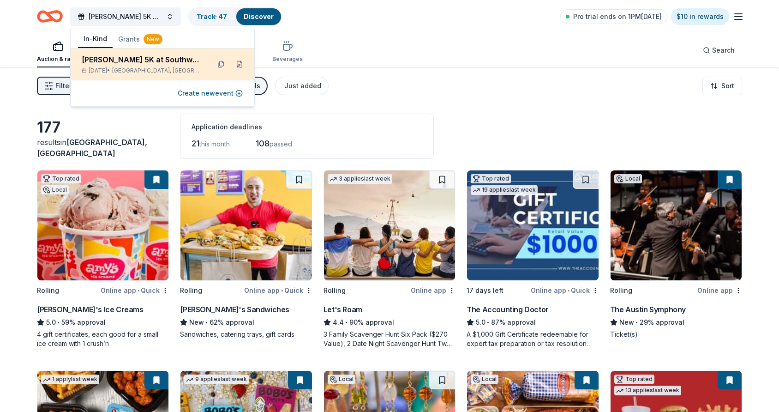
click at [238, 65] on button at bounding box center [239, 64] width 15 height 15
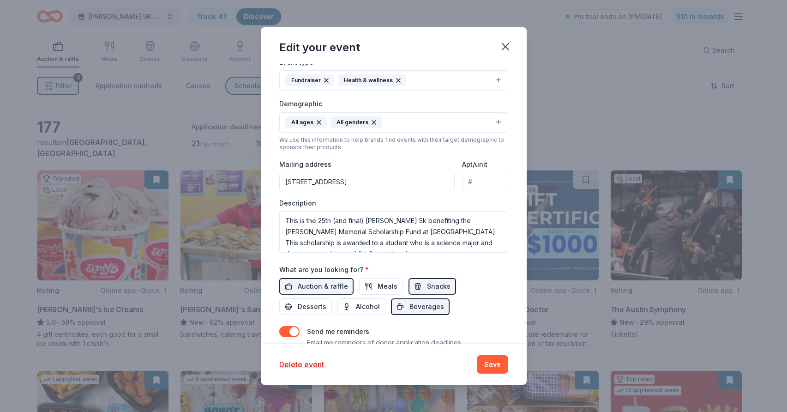
scroll to position [164, 0]
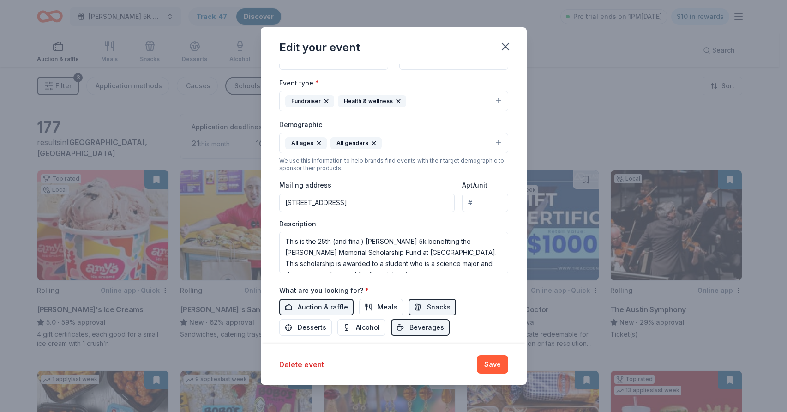
click at [361, 204] on input "6701 Burnet Road, Austin, TX, 78757" at bounding box center [367, 202] width 176 height 18
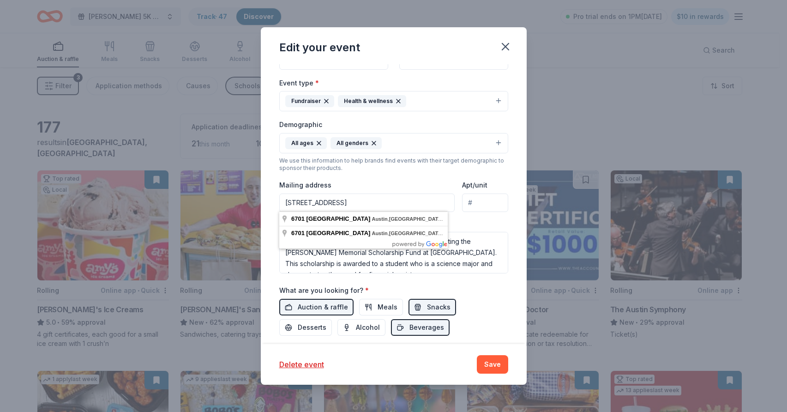
click at [361, 204] on input "6701 Burnet Road, Austin, TX, 78757" at bounding box center [367, 202] width 176 height 18
drag, startPoint x: 413, startPoint y: 199, endPoint x: 190, endPoint y: 202, distance: 223.0
click at [279, 202] on input "6701 Burnet Road, Austin, TX, 78757" at bounding box center [367, 202] width 176 height 18
type input "6701 Luckenbach Lane, Austin TX 78729"
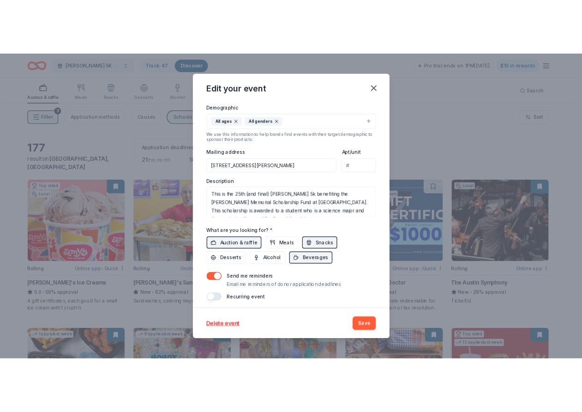
scroll to position [220, 0]
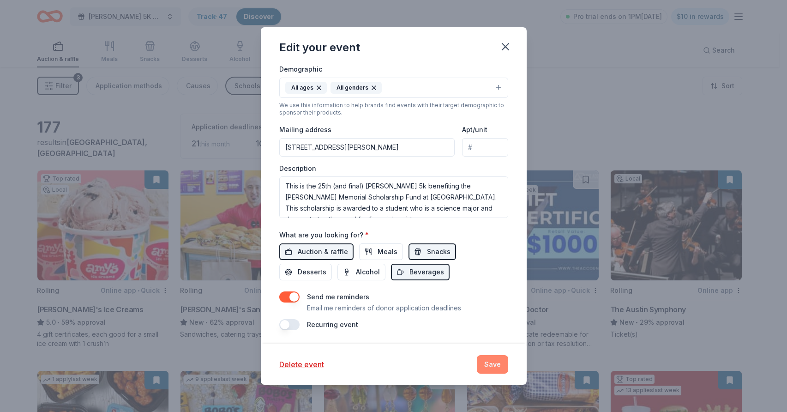
click at [493, 368] on button "Save" at bounding box center [492, 364] width 31 height 18
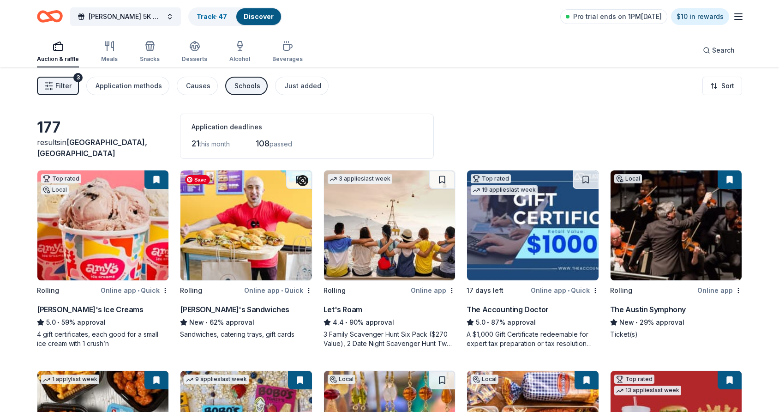
click at [245, 246] on img at bounding box center [246, 225] width 131 height 110
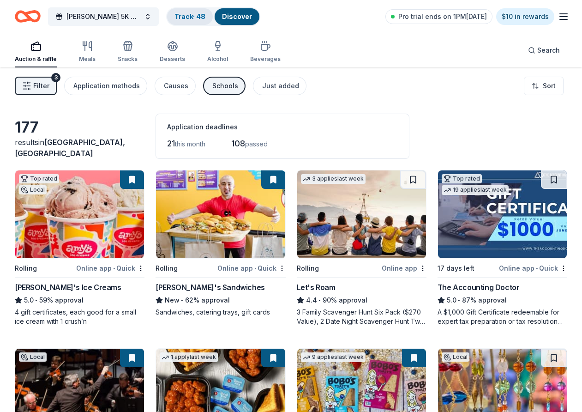
click at [188, 19] on link "Track · 48" at bounding box center [189, 16] width 31 height 8
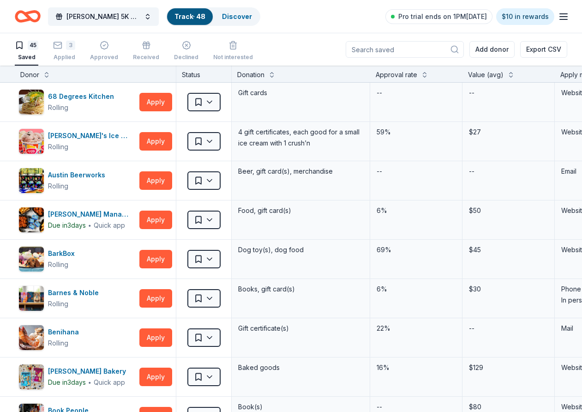
click at [196, 76] on div "Status" at bounding box center [203, 74] width 55 height 17
click at [203, 80] on div "Status" at bounding box center [203, 74] width 55 height 17
click at [68, 57] on div "Applied" at bounding box center [64, 57] width 22 height 7
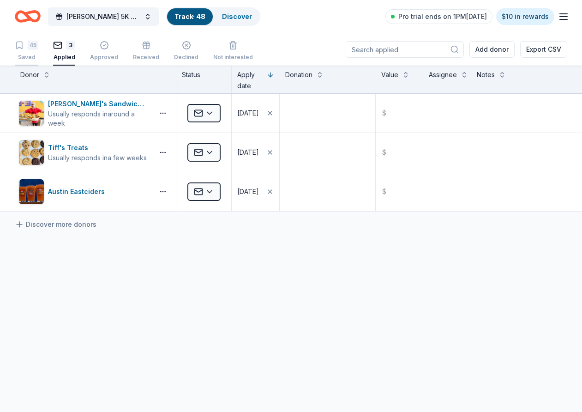
click at [34, 51] on div "45 Saved" at bounding box center [27, 51] width 24 height 20
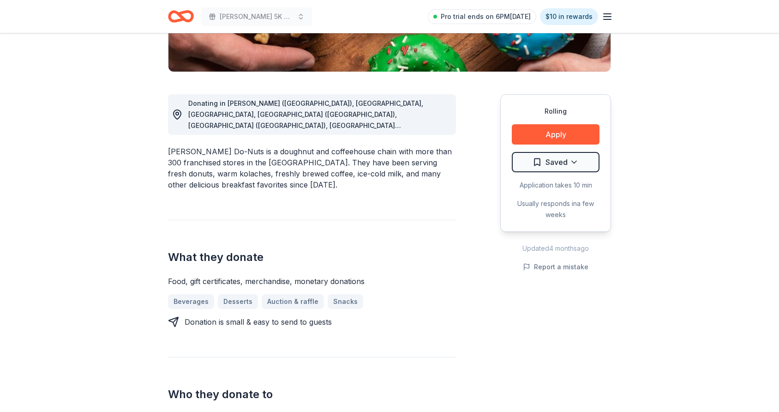
scroll to position [235, 0]
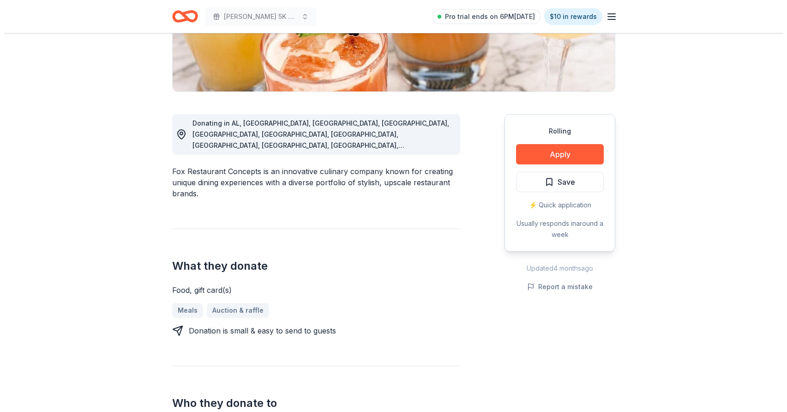
scroll to position [235, 0]
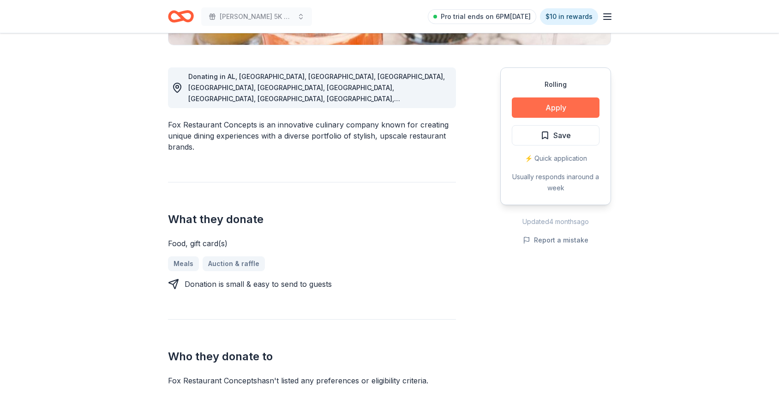
click at [564, 105] on button "Apply" at bounding box center [556, 107] width 88 height 20
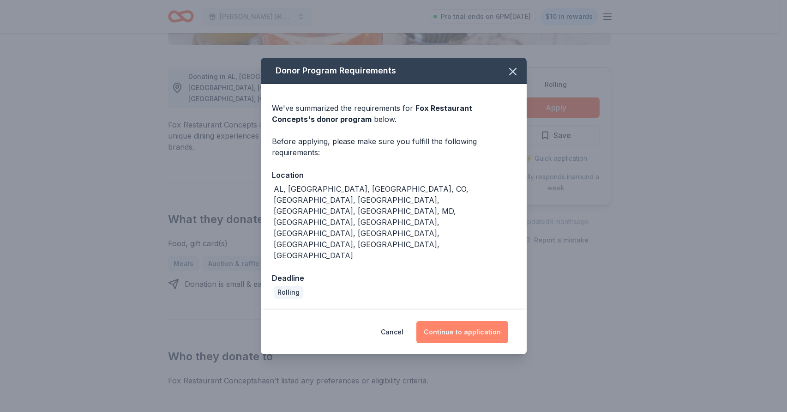
click at [457, 321] on button "Continue to application" at bounding box center [462, 332] width 92 height 22
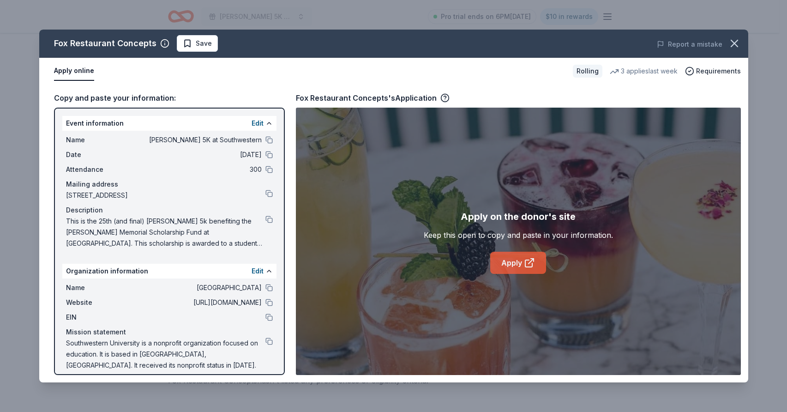
click at [517, 260] on link "Apply" at bounding box center [518, 263] width 56 height 22
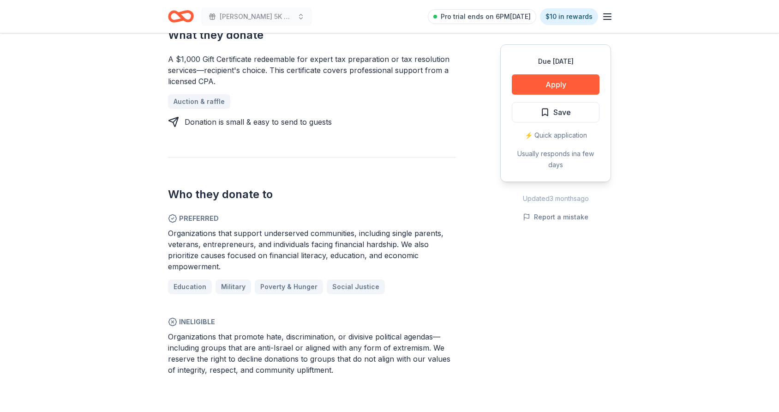
scroll to position [424, 0]
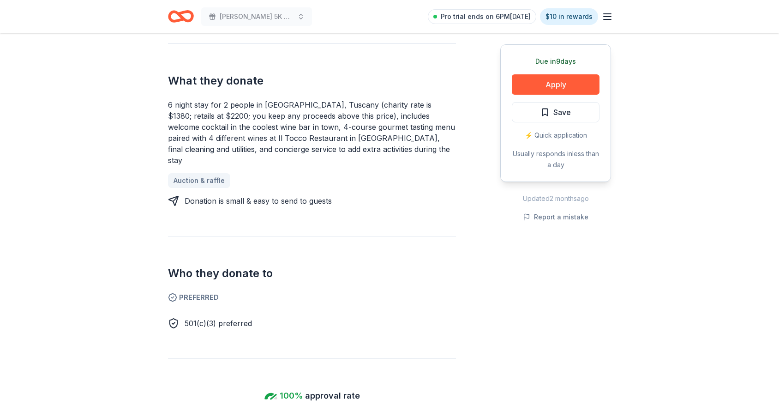
scroll to position [283, 0]
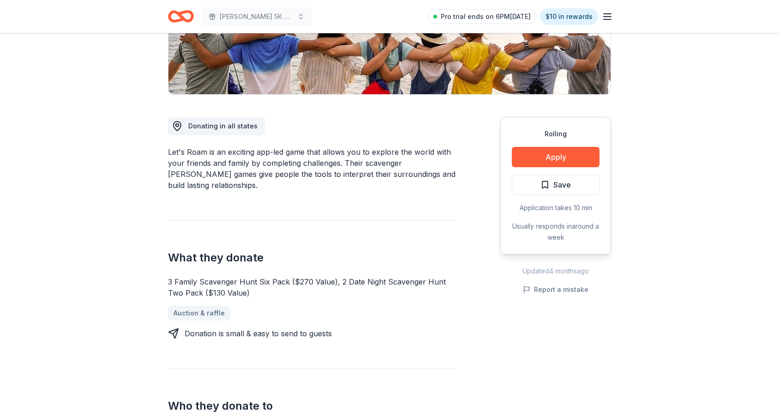
scroll to position [188, 0]
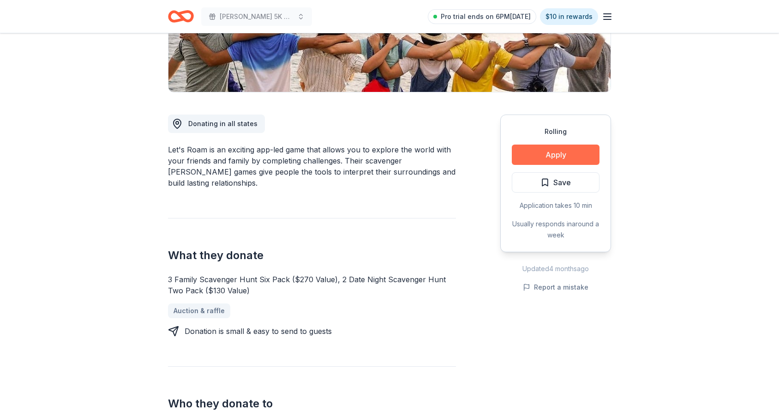
click at [551, 150] on button "Apply" at bounding box center [556, 154] width 88 height 20
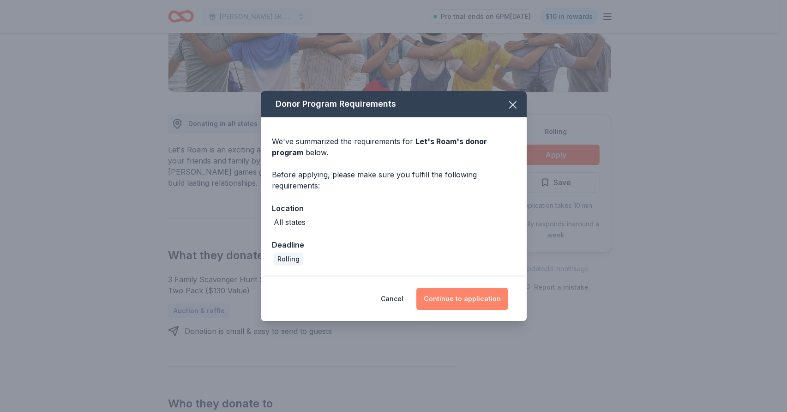
click at [449, 298] on button "Continue to application" at bounding box center [462, 299] width 92 height 22
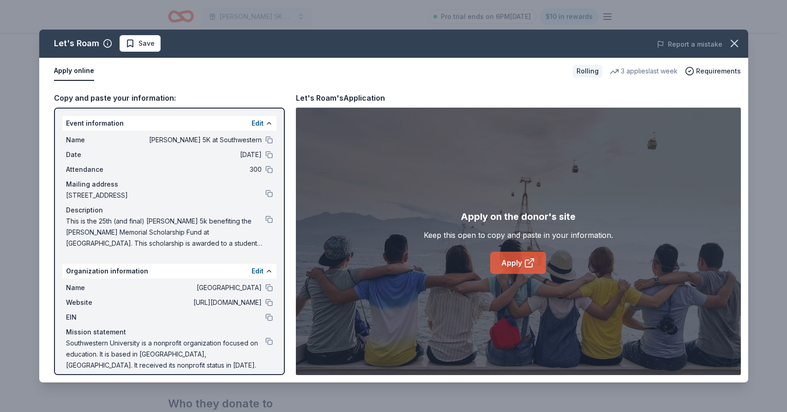
click at [521, 259] on link "Apply" at bounding box center [518, 263] width 56 height 22
click at [729, 39] on icon "button" at bounding box center [734, 43] width 13 height 13
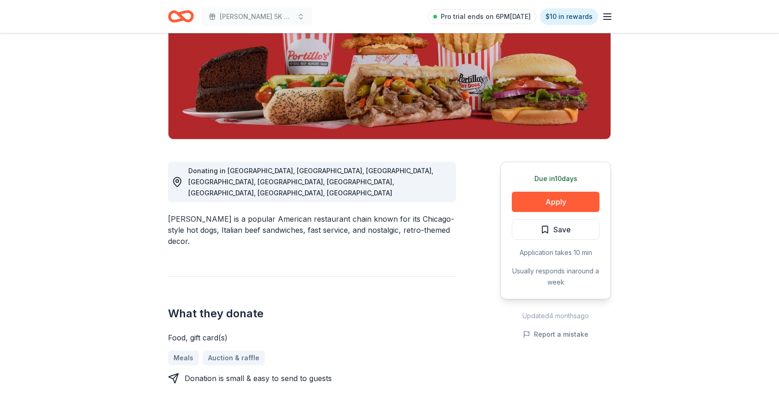
scroll to position [188, 0]
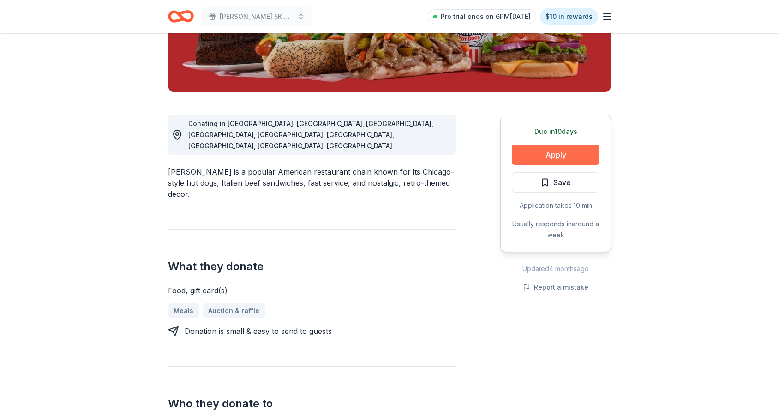
click at [566, 156] on button "Apply" at bounding box center [556, 154] width 88 height 20
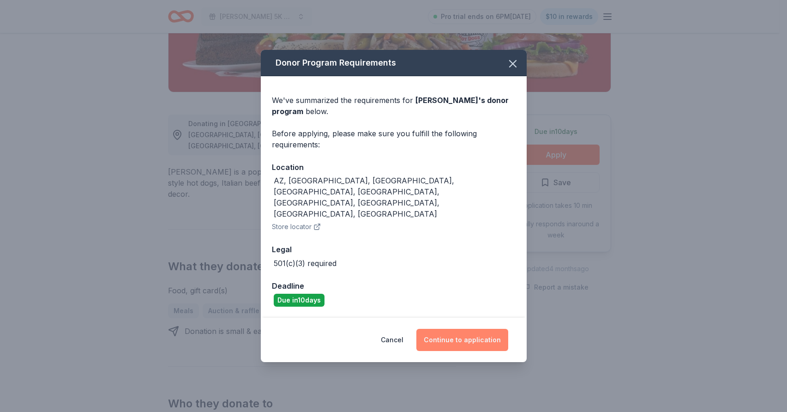
click at [445, 329] on button "Continue to application" at bounding box center [462, 340] width 92 height 22
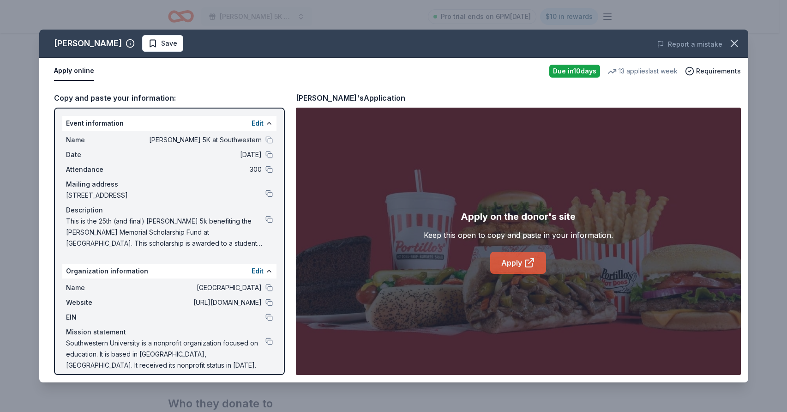
click at [510, 259] on link "Apply" at bounding box center [518, 263] width 56 height 22
click at [733, 44] on icon "button" at bounding box center [734, 43] width 13 height 13
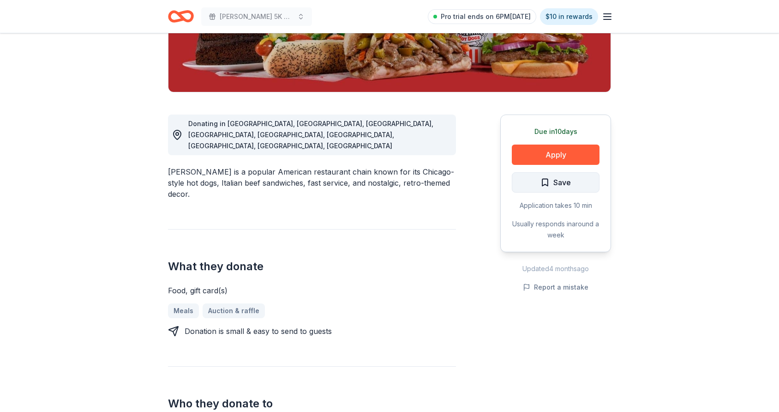
click at [549, 183] on span "Save" at bounding box center [556, 182] width 30 height 12
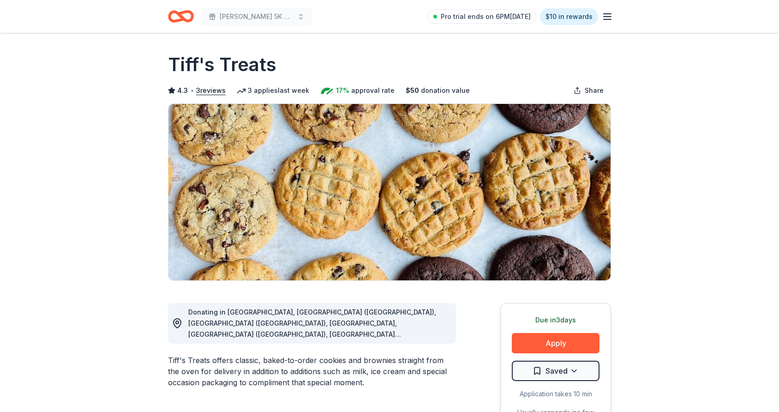
click at [608, 19] on line "button" at bounding box center [607, 19] width 7 height 0
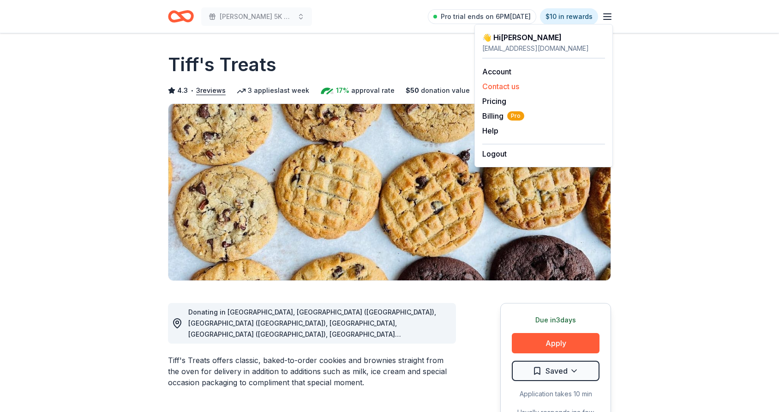
click at [506, 82] on button "Contact us" at bounding box center [500, 86] width 37 height 11
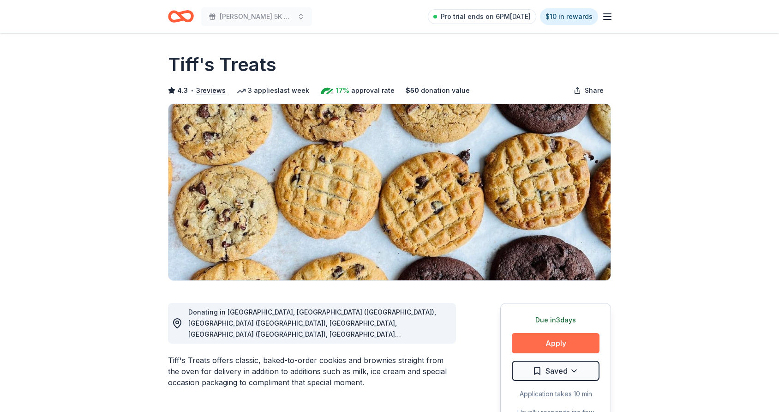
click at [552, 351] on button "Apply" at bounding box center [556, 343] width 88 height 20
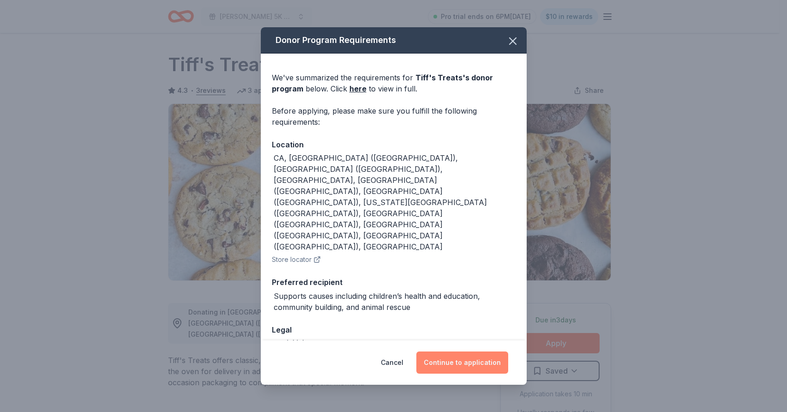
click at [460, 356] on button "Continue to application" at bounding box center [462, 362] width 92 height 22
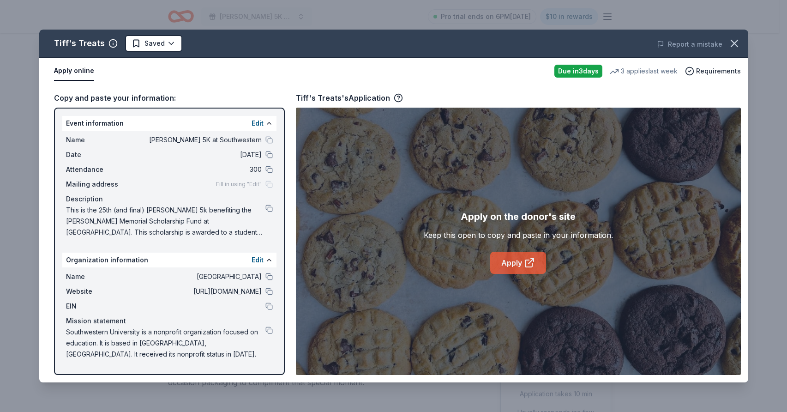
click at [516, 258] on link "Apply" at bounding box center [518, 263] width 56 height 22
click at [164, 40] on html "Jameson 5K at Southwestern Pro trial ends on 6PM, 10/8 $10 in rewards Due in 3 …" at bounding box center [393, 206] width 787 height 412
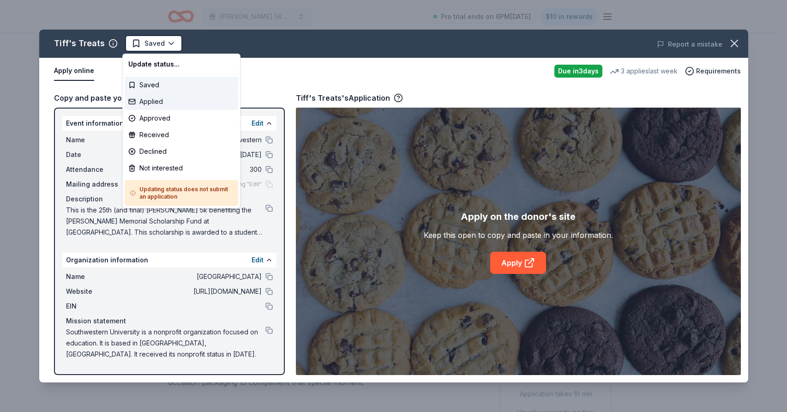
click at [141, 100] on div "Applied" at bounding box center [182, 101] width 114 height 17
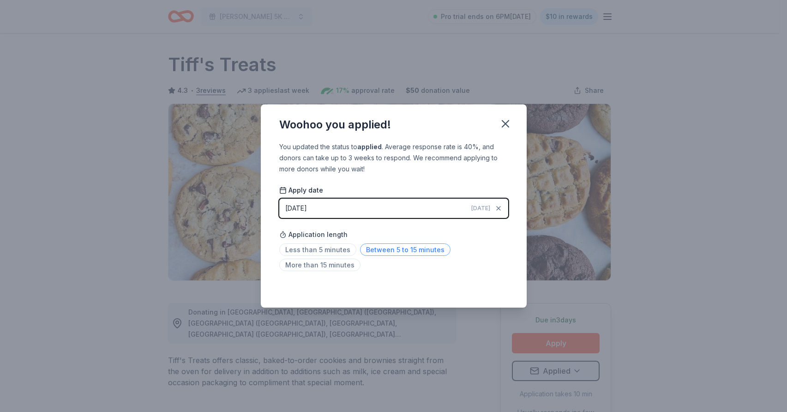
drag, startPoint x: 392, startPoint y: 253, endPoint x: 397, endPoint y: 255, distance: 5.2
click at [393, 253] on span "Between 5 to 15 minutes" at bounding box center [405, 249] width 90 height 12
click at [518, 120] on div "Woohoo you applied!" at bounding box center [394, 122] width 266 height 37
click at [506, 123] on icon "button" at bounding box center [505, 123] width 6 height 6
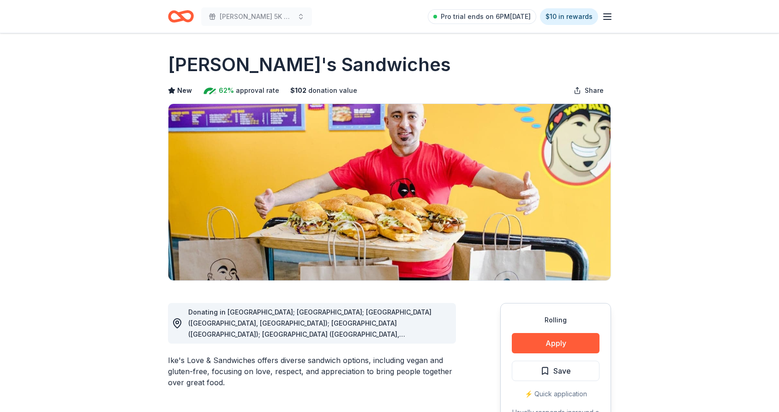
click at [557, 338] on button "Apply" at bounding box center [556, 343] width 88 height 20
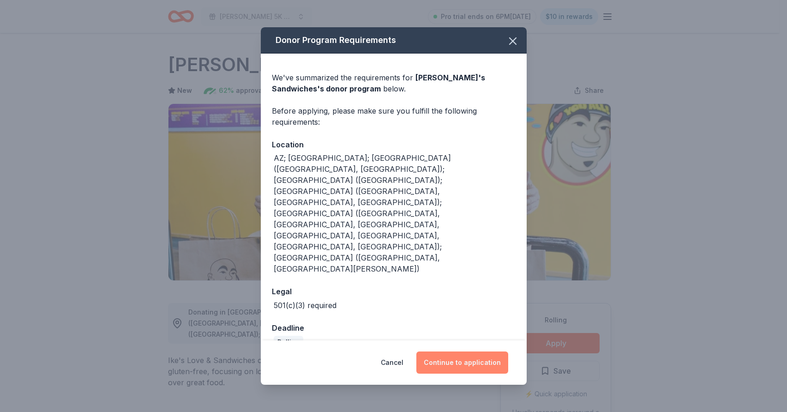
click at [467, 351] on button "Continue to application" at bounding box center [462, 362] width 92 height 22
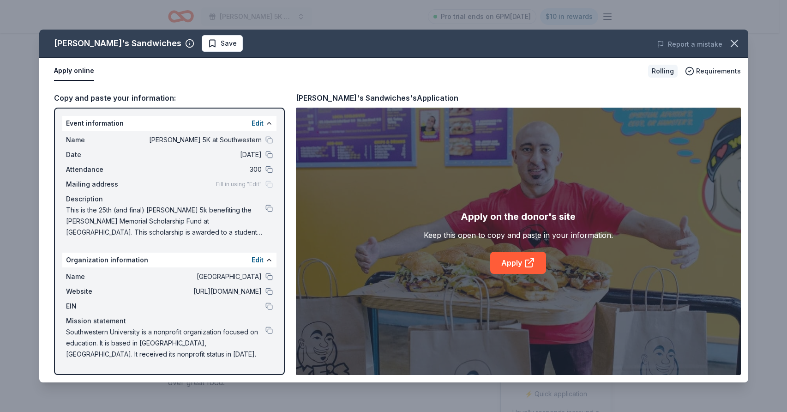
click at [270, 187] on div "Fill in using "Edit"" at bounding box center [244, 184] width 57 height 7
click at [257, 124] on button "Edit" at bounding box center [258, 123] width 12 height 11
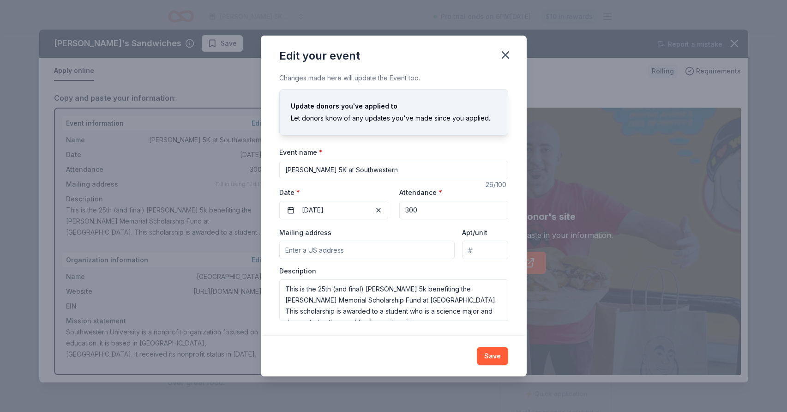
click at [331, 246] on input "Mailing address" at bounding box center [367, 250] width 176 height 18
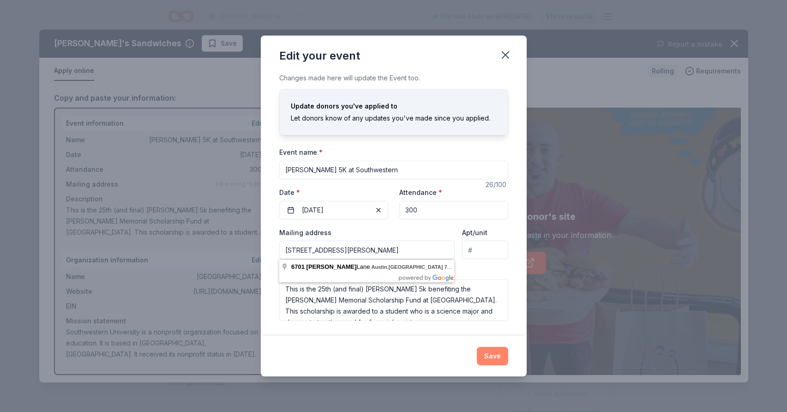
type input "[STREET_ADDRESS][PERSON_NAME]"
click at [491, 353] on button "Save" at bounding box center [492, 356] width 31 height 18
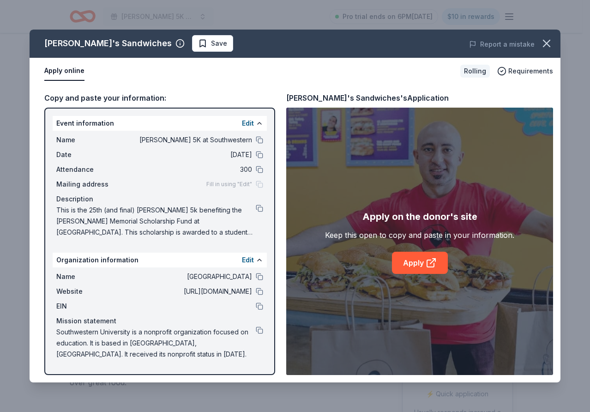
drag, startPoint x: 160, startPoint y: 141, endPoint x: 232, endPoint y: 133, distance: 72.9
click at [232, 133] on div "Name [PERSON_NAME] 5K at Southwestern Date [DATE] Attendance 300 Mailing addres…" at bounding box center [160, 186] width 214 height 111
click at [260, 140] on button at bounding box center [259, 139] width 7 height 7
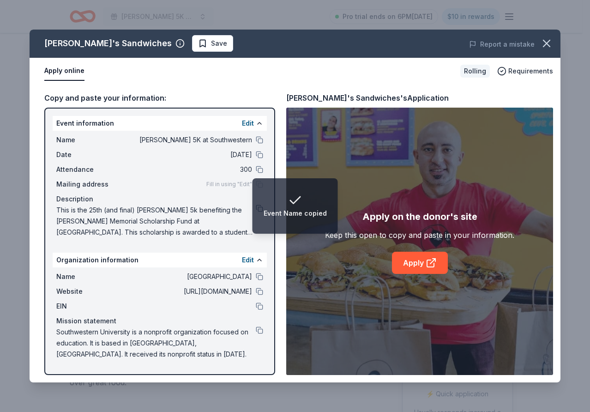
click at [214, 196] on div "Description" at bounding box center [159, 198] width 207 height 11
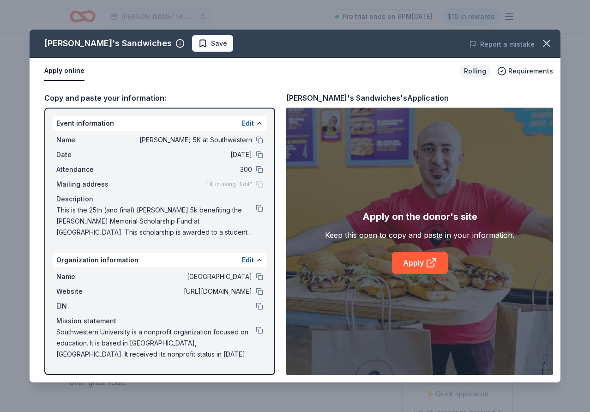
click at [222, 313] on div "Name [GEOGRAPHIC_DATA] Website [URL][DOMAIN_NAME] EIN Mission statement Southwe…" at bounding box center [160, 315] width 214 height 96
click at [357, 323] on div "Apply on the donor's site Keep this open to copy and paste in your information.…" at bounding box center [419, 241] width 267 height 267
click at [192, 43] on button "Save" at bounding box center [212, 43] width 41 height 17
click at [170, 41] on html "[PERSON_NAME] 5K at Southwestern Pro trial ends on 6PM[DATE] $10 in rewards Rol…" at bounding box center [295, 206] width 590 height 412
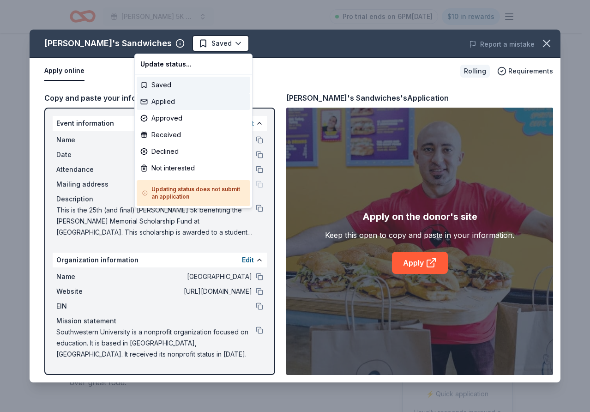
click at [163, 104] on div "Applied" at bounding box center [194, 101] width 114 height 17
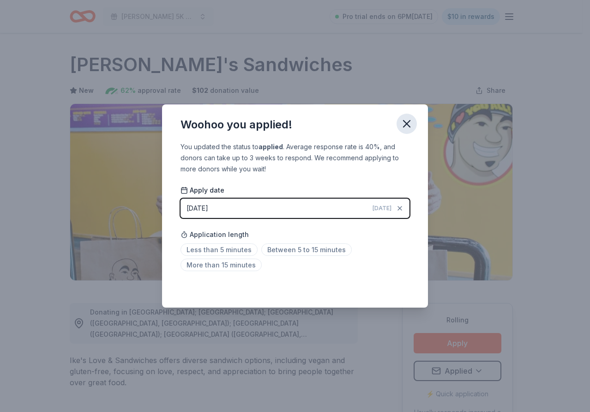
click at [406, 123] on icon "button" at bounding box center [406, 123] width 13 height 13
